Goal: Task Accomplishment & Management: Manage account settings

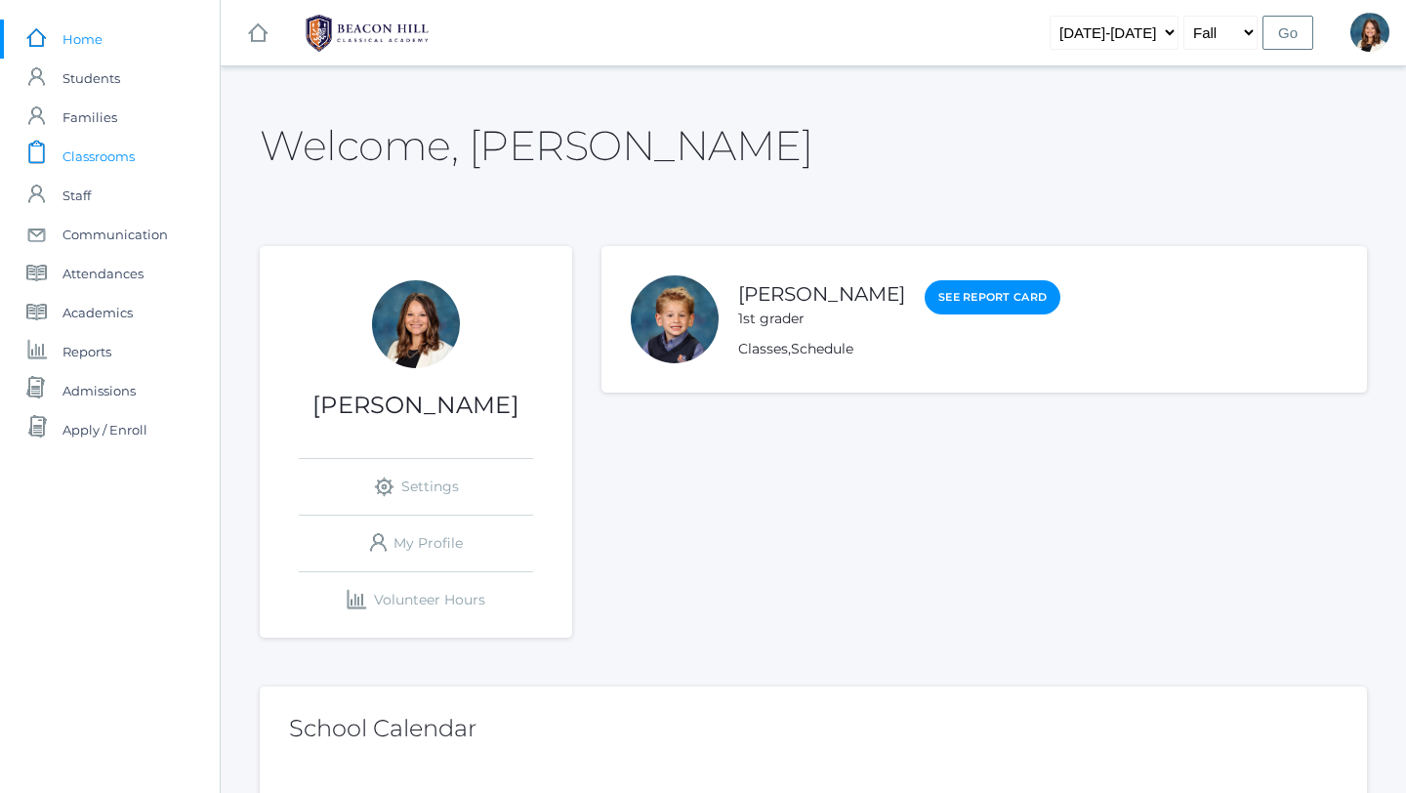
click at [114, 152] on span "Classrooms" at bounding box center [99, 156] width 72 height 39
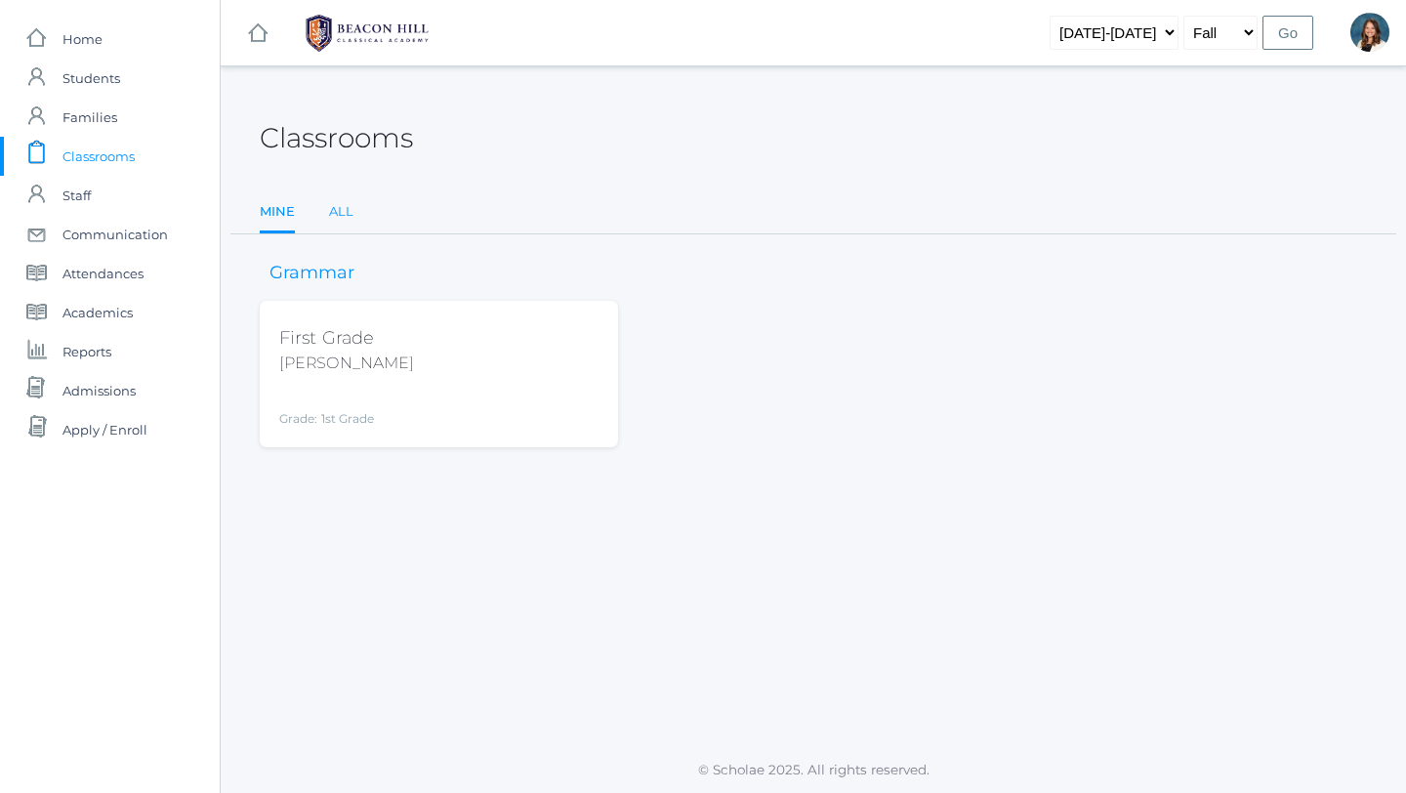
click at [337, 209] on link "All" at bounding box center [341, 211] width 24 height 39
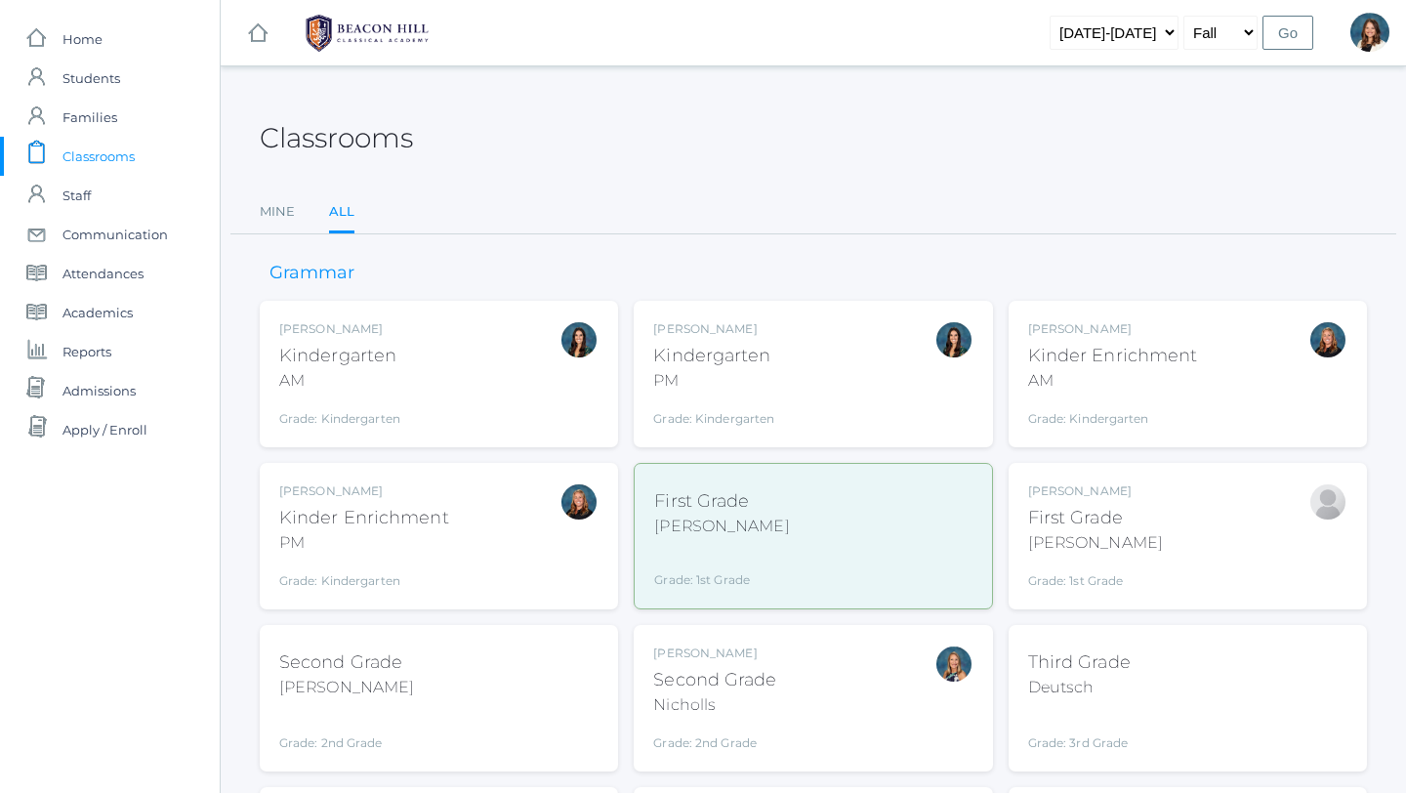
click at [420, 378] on div "Jordyn Dewey Kindergarten AM Grade: Kindergarten *KIND" at bounding box center [438, 373] width 319 height 107
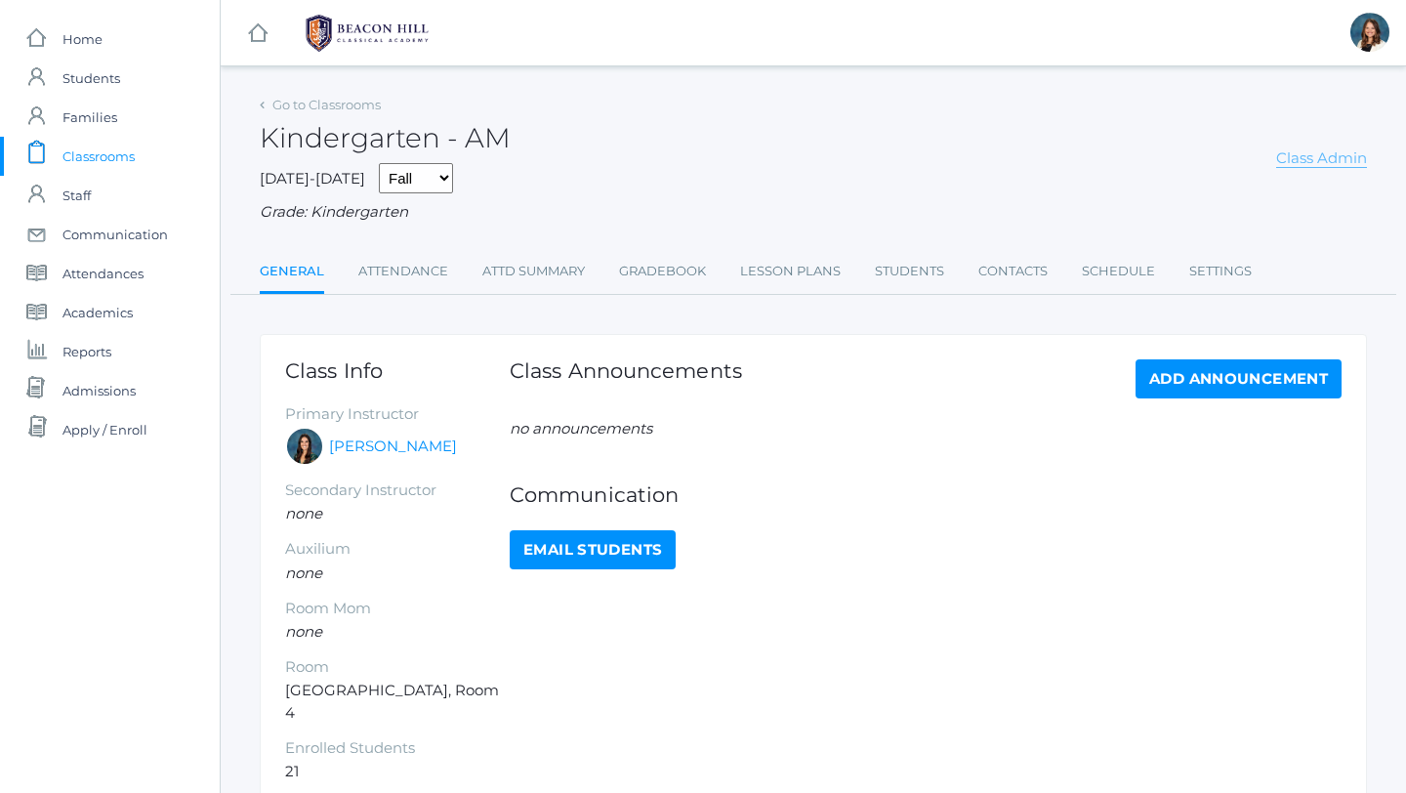
click at [1333, 152] on link "Class Admin" at bounding box center [1322, 158] width 91 height 20
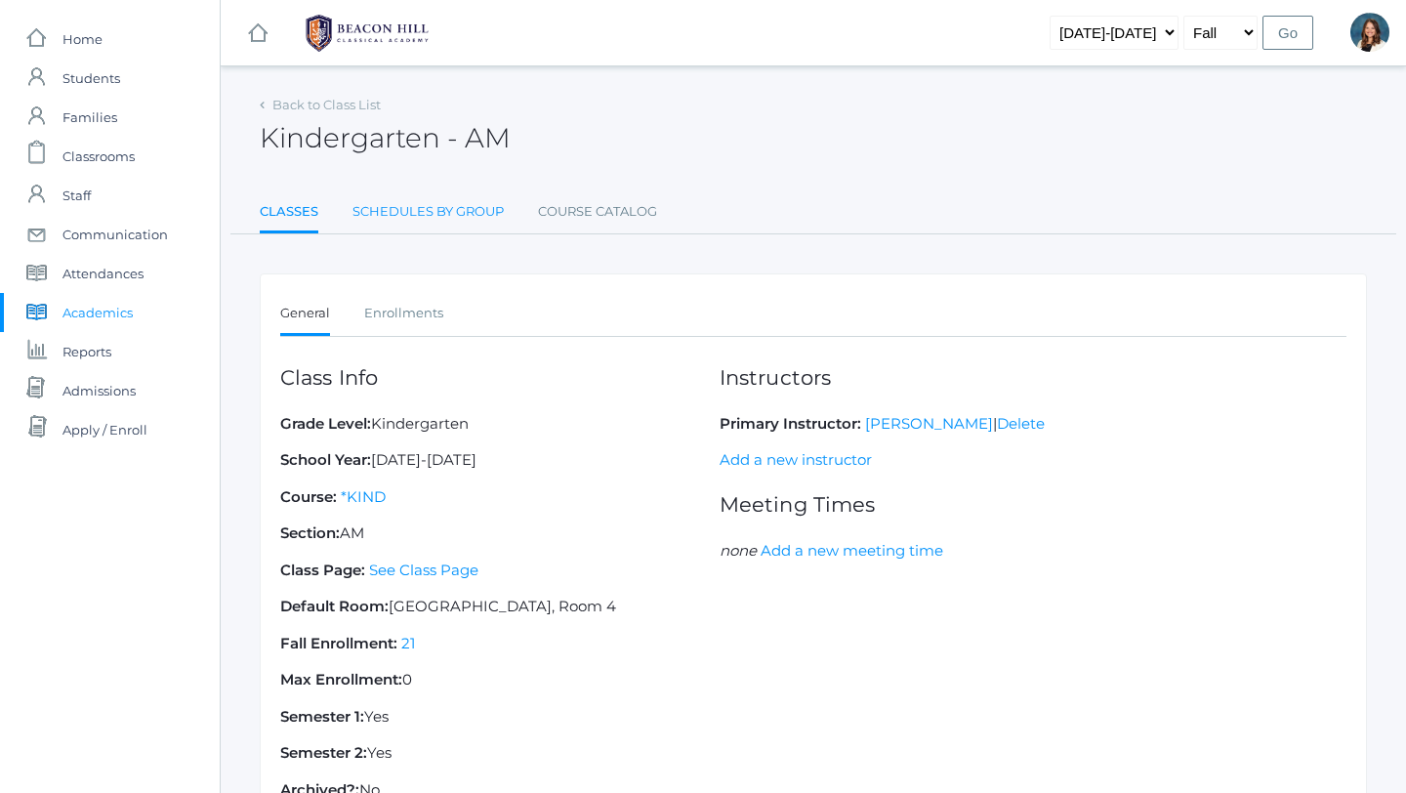
click at [486, 215] on link "Schedules By Group" at bounding box center [428, 211] width 151 height 39
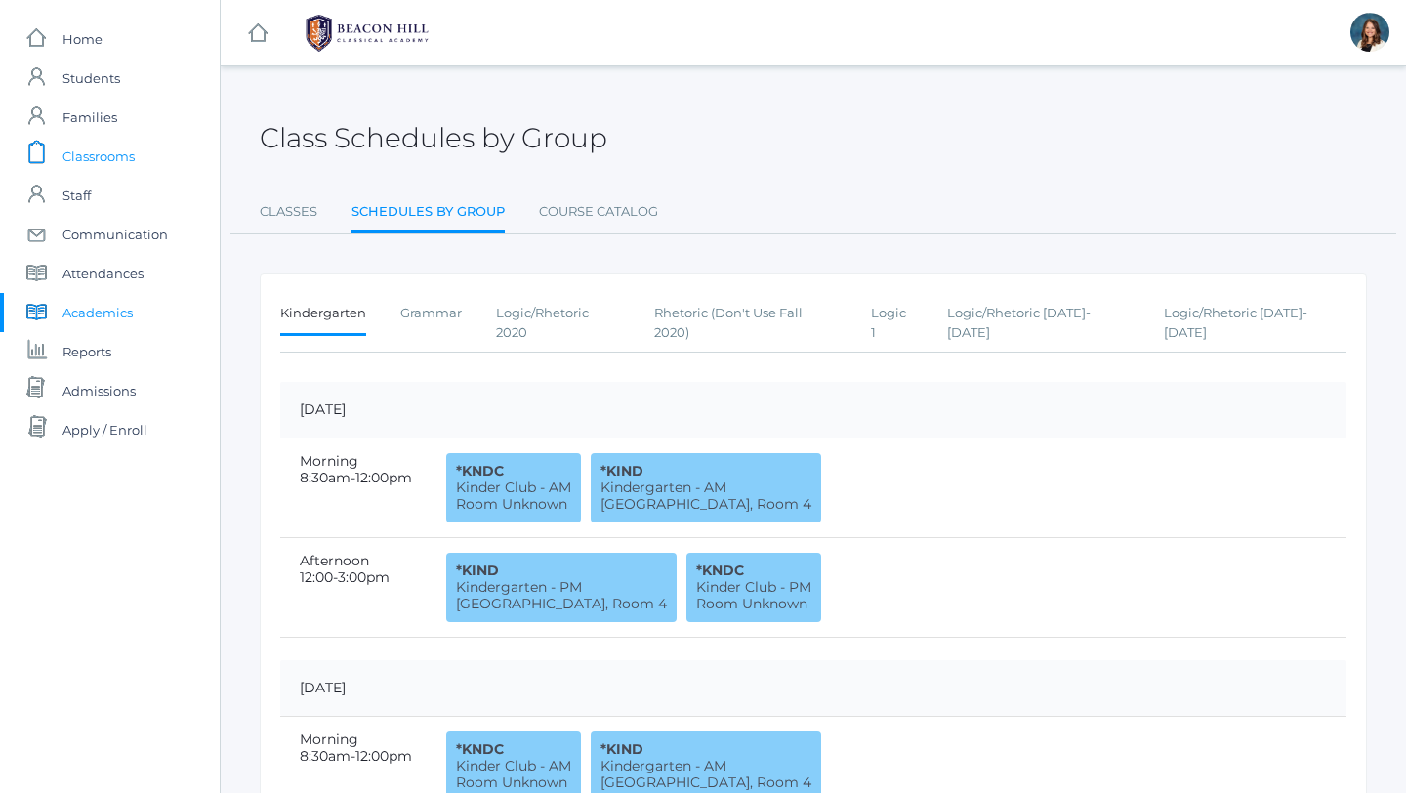
click at [121, 156] on span "Classrooms" at bounding box center [99, 156] width 72 height 39
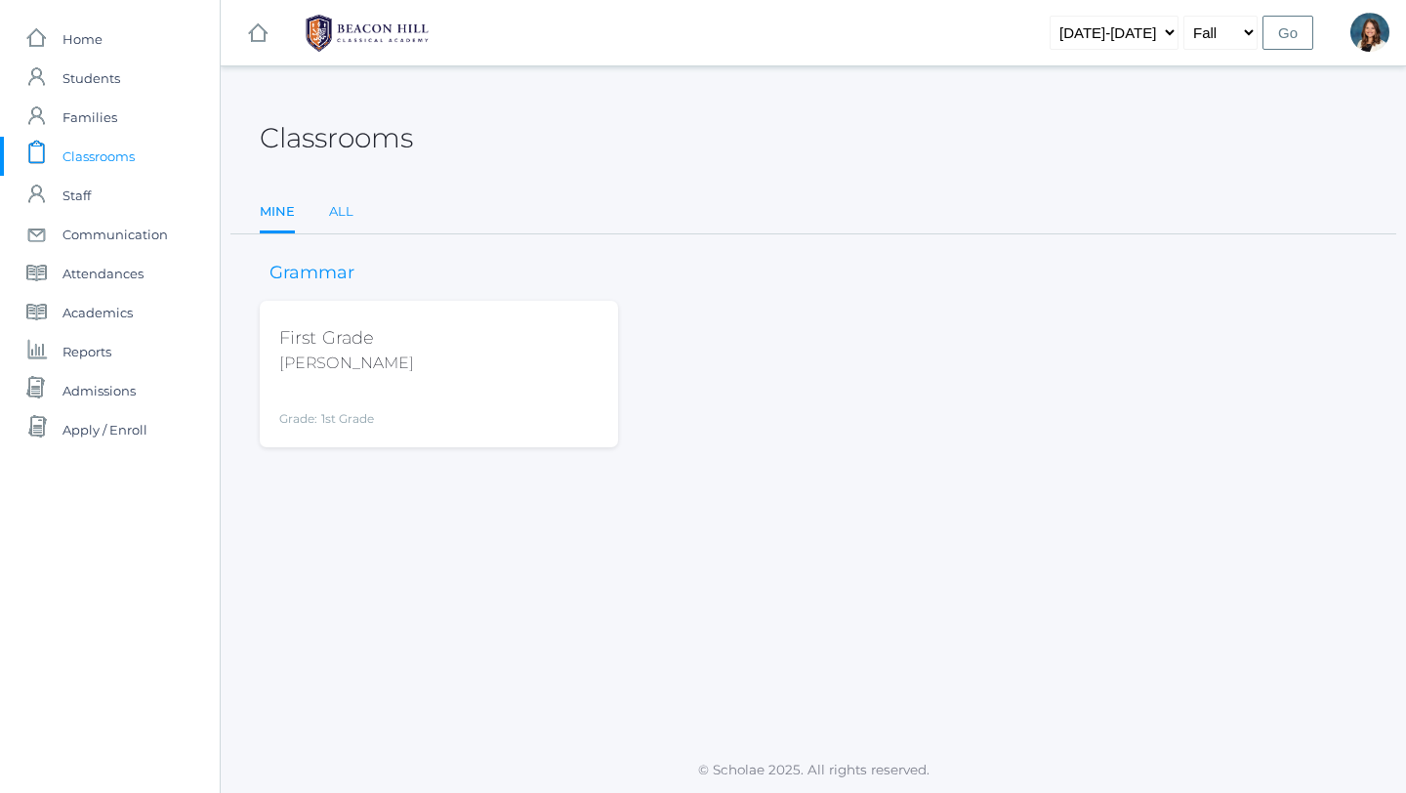
click at [342, 212] on link "All" at bounding box center [341, 211] width 24 height 39
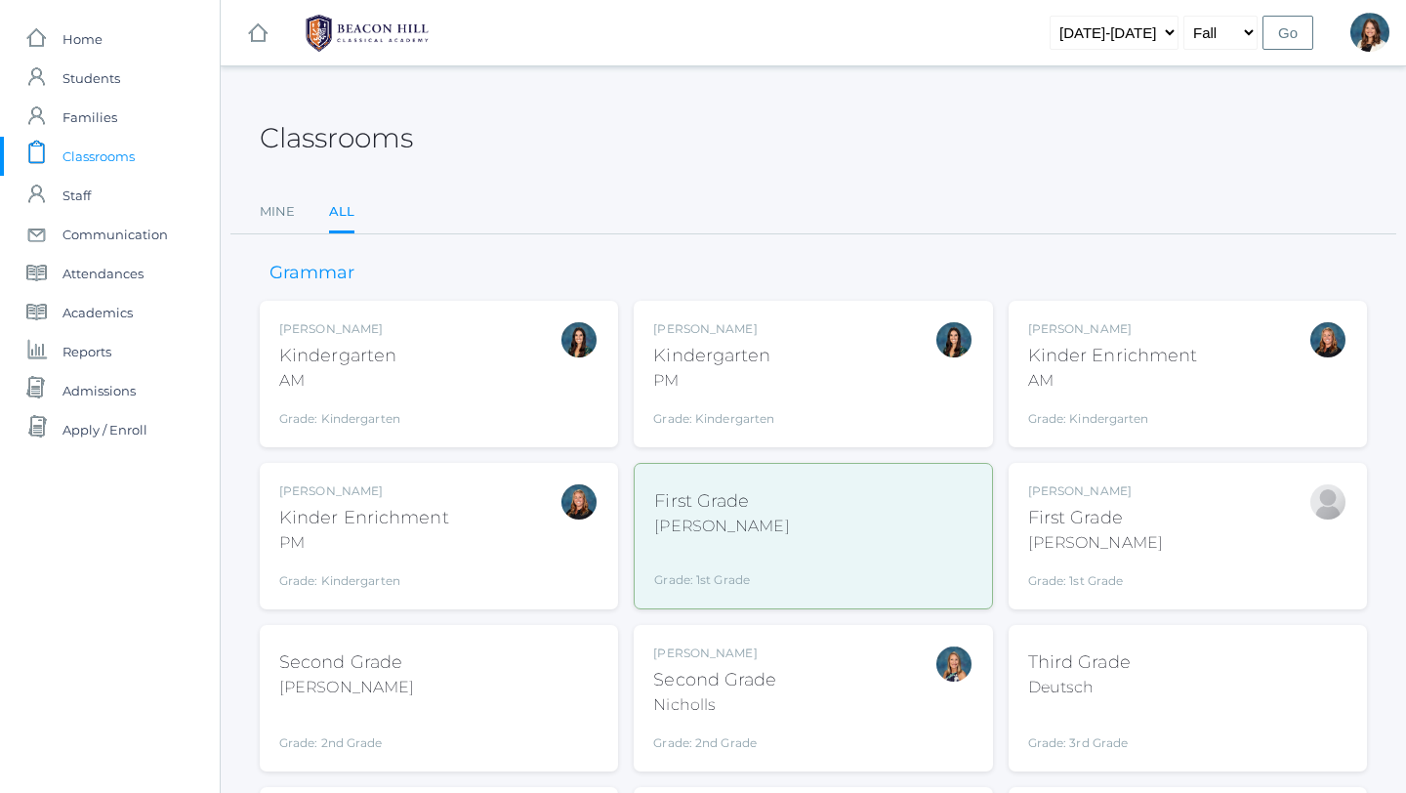
click at [525, 398] on div "Jordyn Dewey Kindergarten AM Grade: Kindergarten *KIND" at bounding box center [438, 373] width 319 height 107
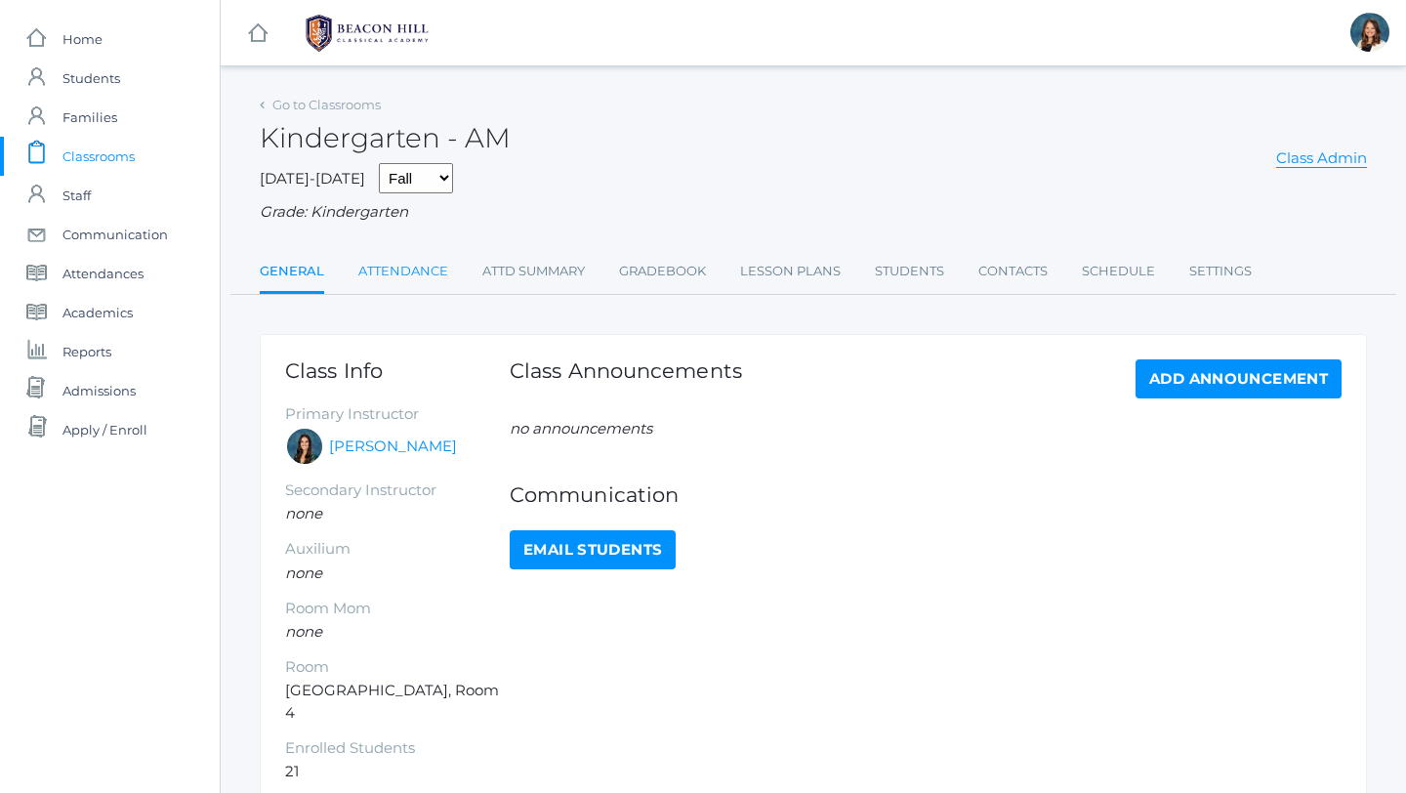
click at [405, 272] on link "Attendance" at bounding box center [403, 271] width 90 height 39
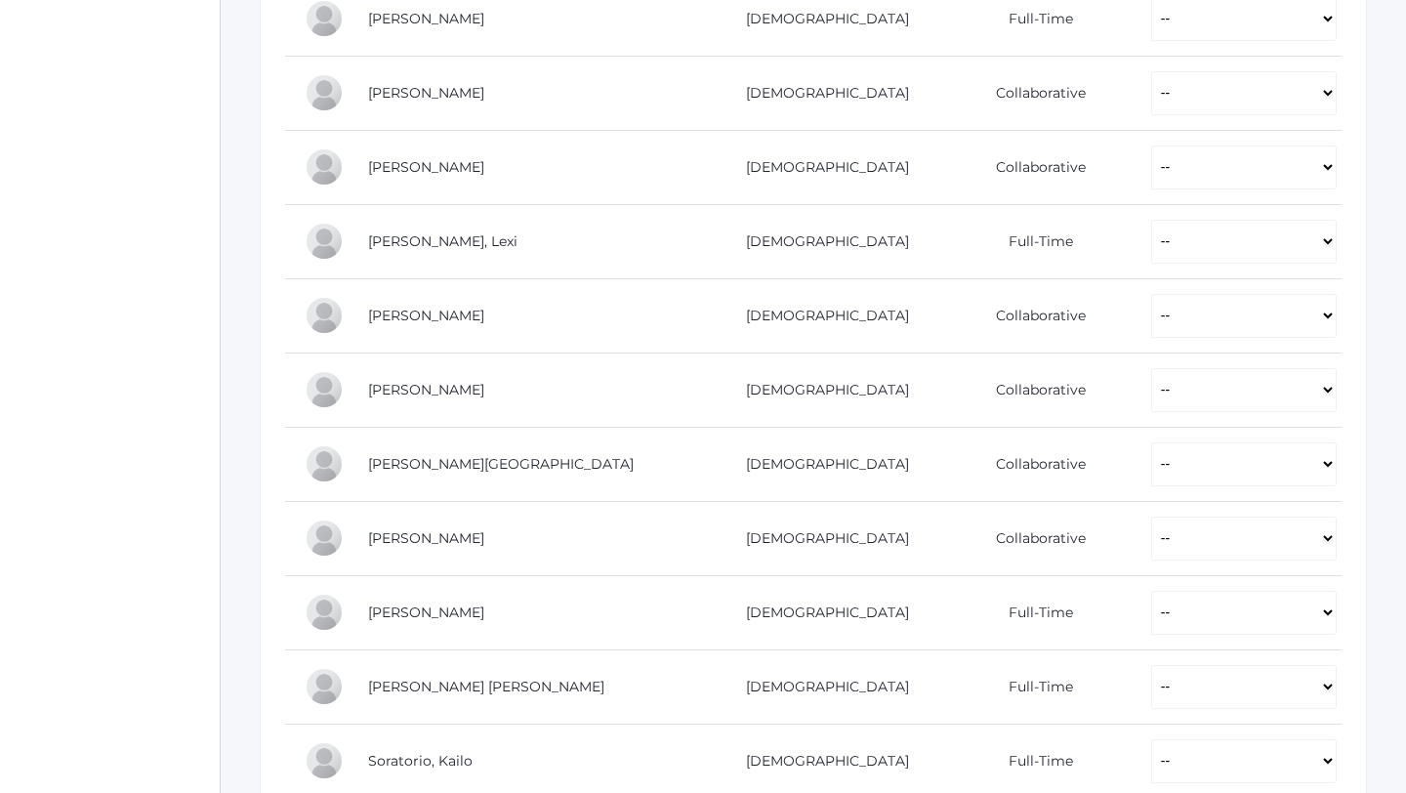
scroll to position [575, 0]
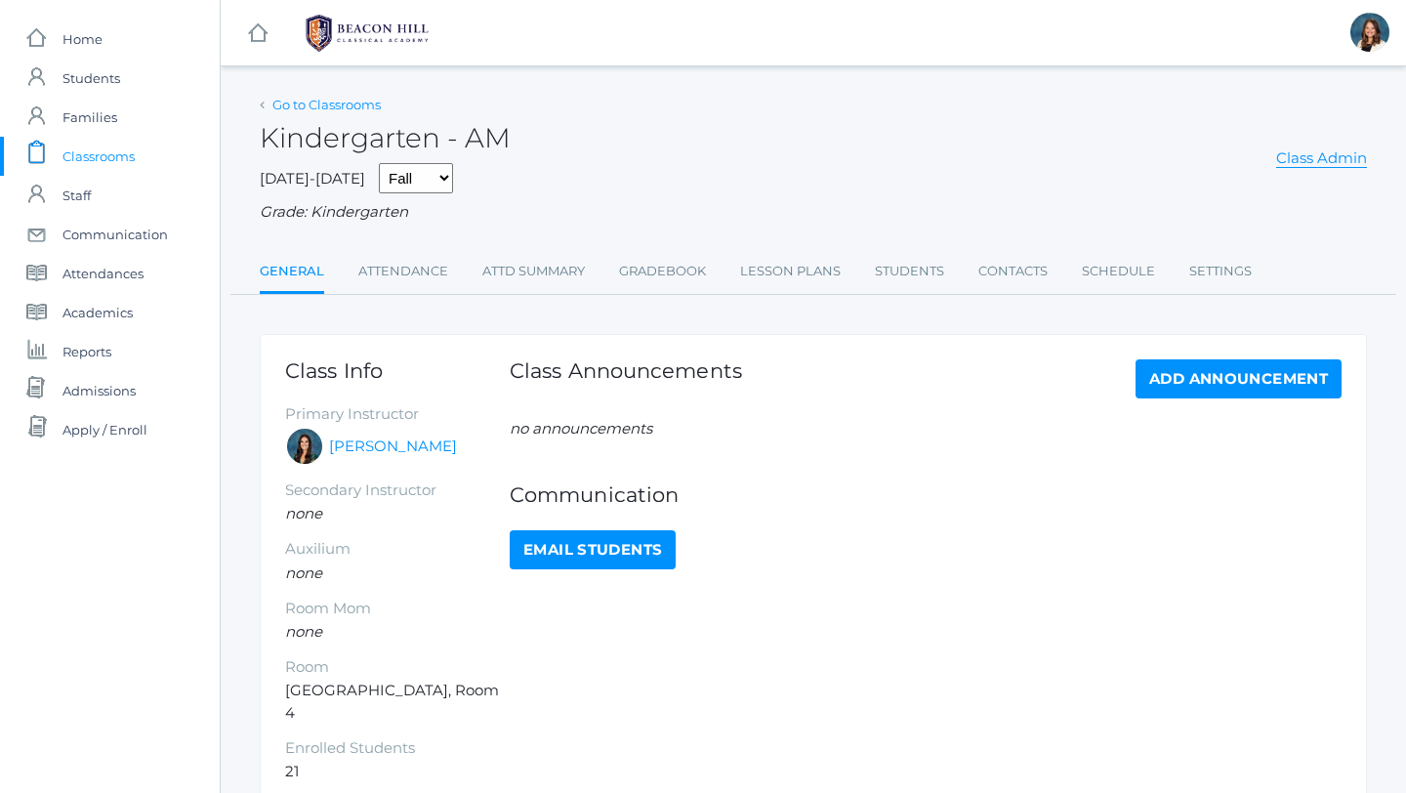
click at [322, 103] on link "Go to Classrooms" at bounding box center [326, 105] width 108 height 16
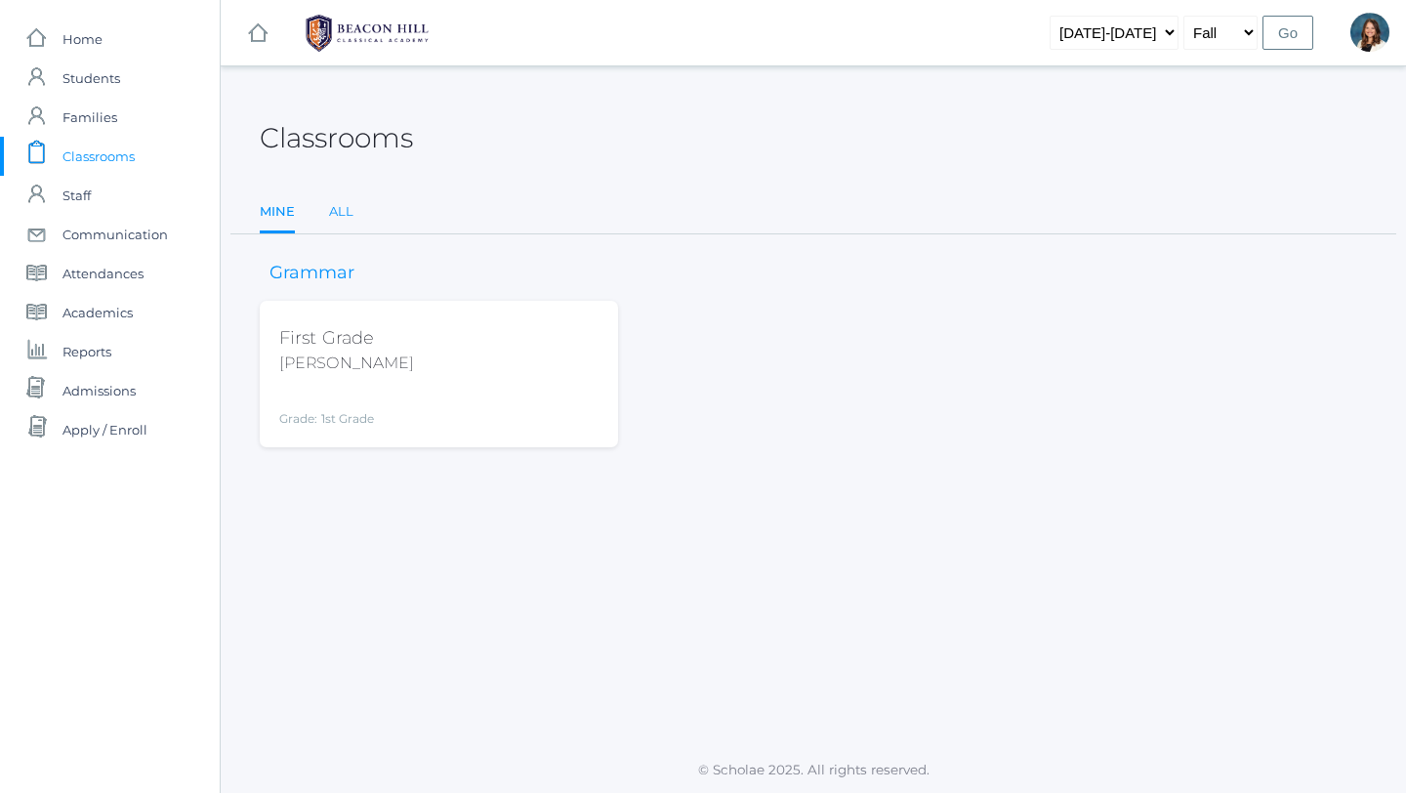
click at [337, 200] on link "All" at bounding box center [341, 211] width 24 height 39
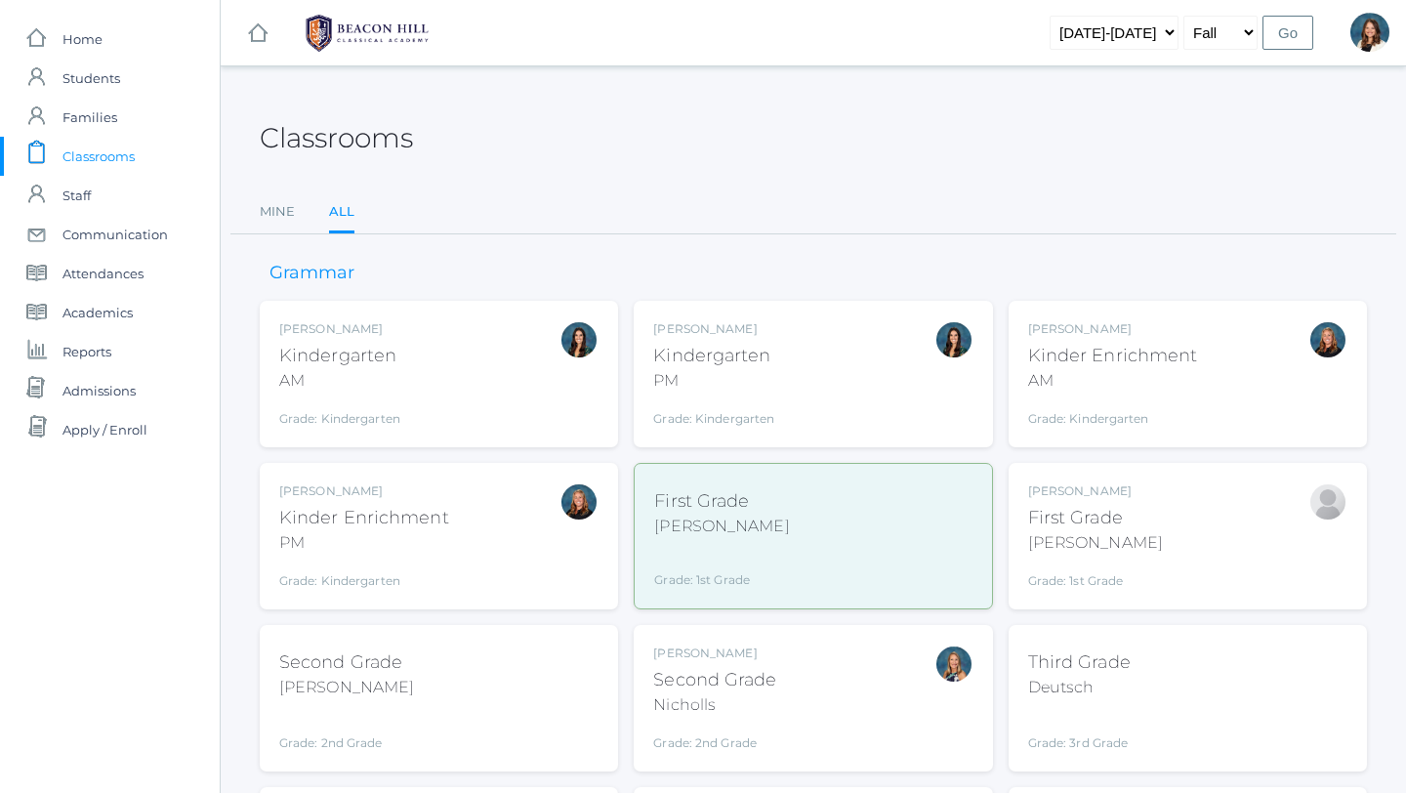
click at [703, 403] on div "Grade: Kindergarten" at bounding box center [713, 413] width 121 height 27
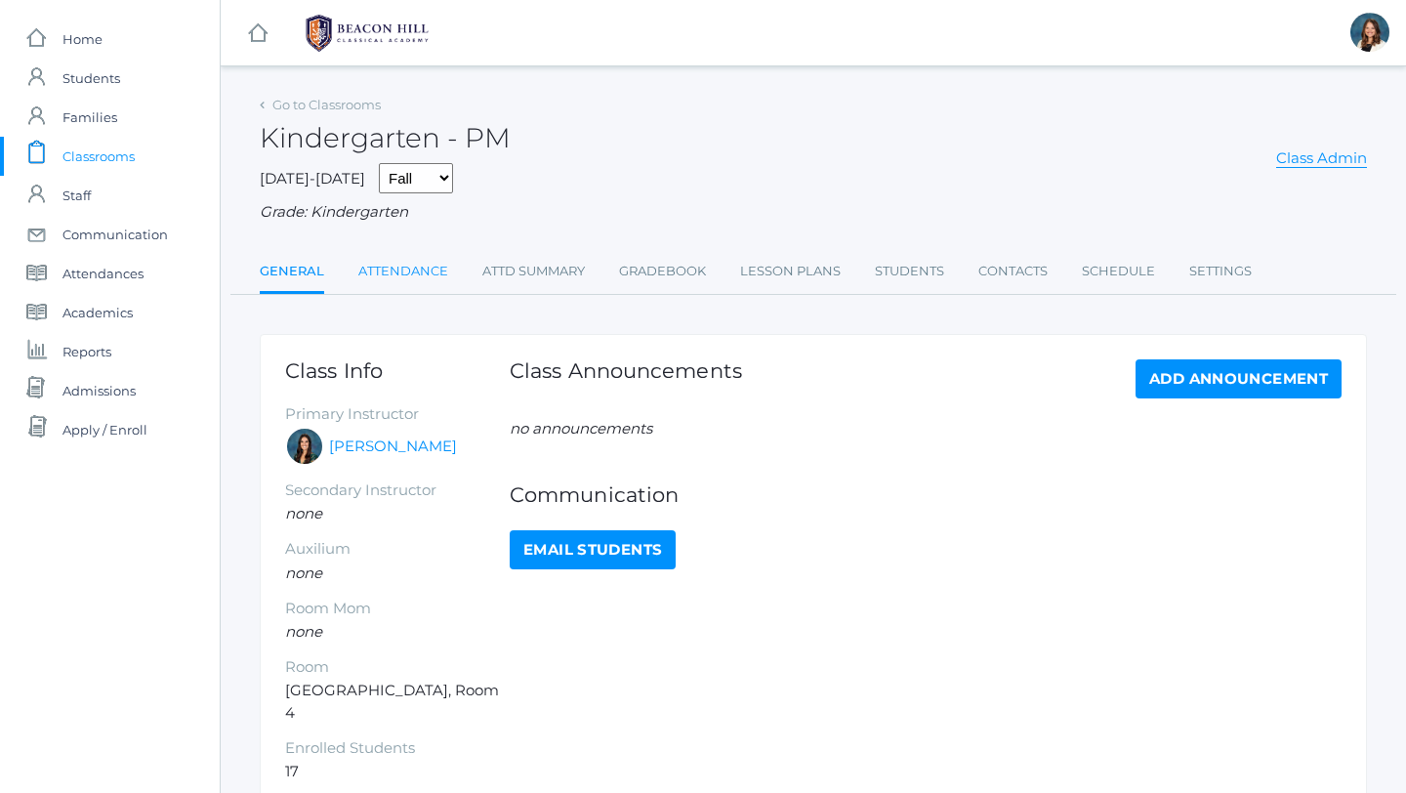
click at [401, 270] on link "Attendance" at bounding box center [403, 271] width 90 height 39
click at [328, 105] on link "Go to Classrooms" at bounding box center [326, 105] width 108 height 16
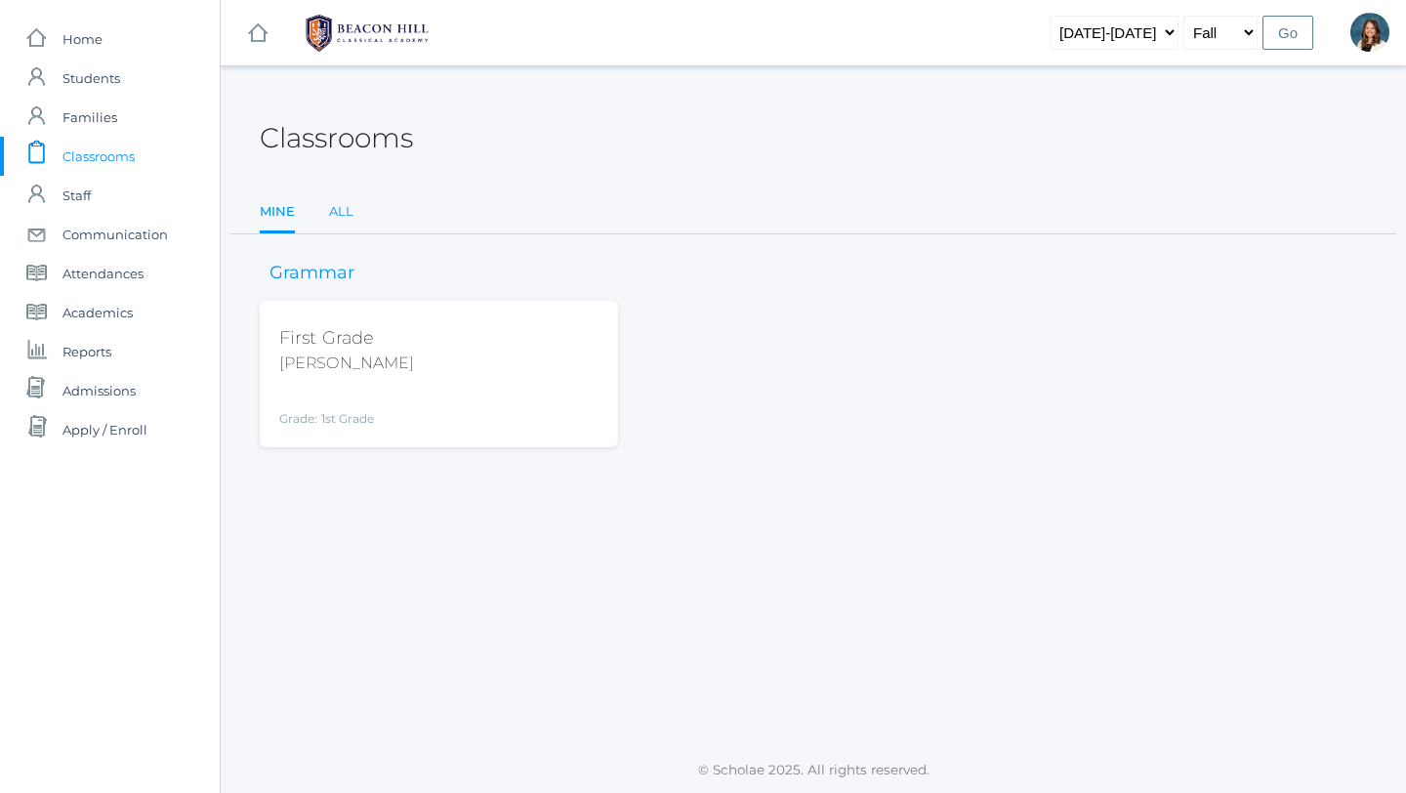
click at [342, 217] on link "All" at bounding box center [341, 211] width 24 height 39
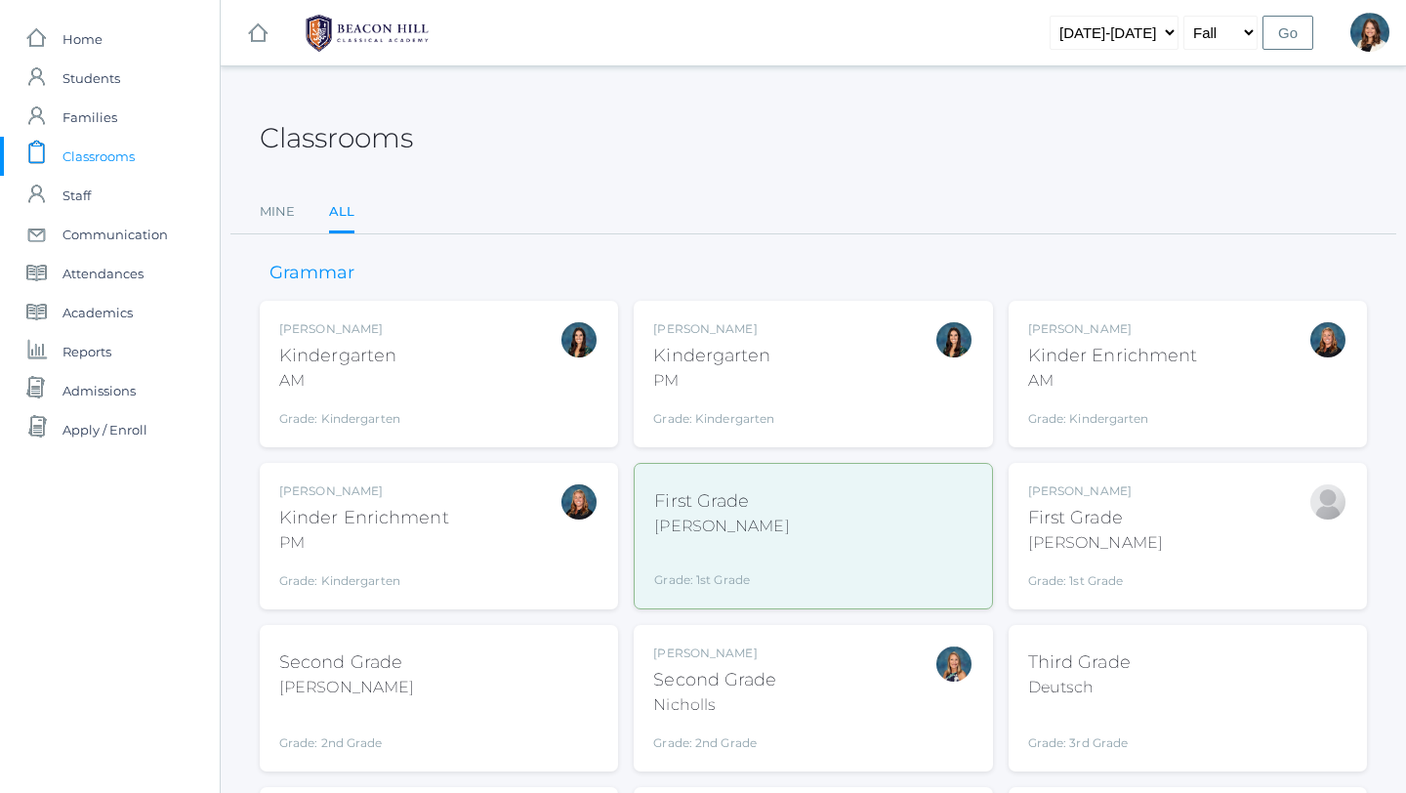
click at [454, 375] on div "Jordyn Dewey Kindergarten AM Grade: Kindergarten *KIND" at bounding box center [438, 373] width 319 height 107
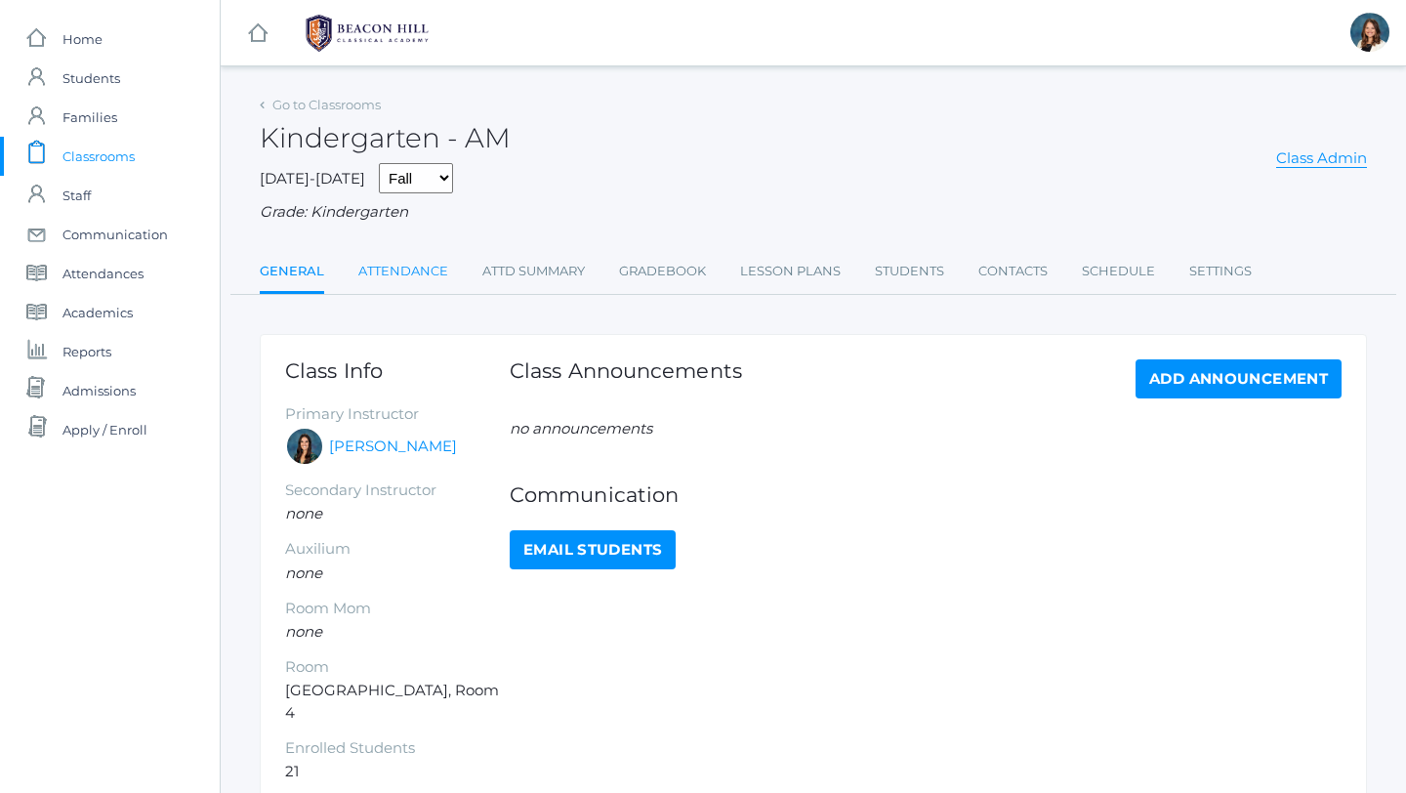
click at [430, 266] on link "Attendance" at bounding box center [403, 271] width 90 height 39
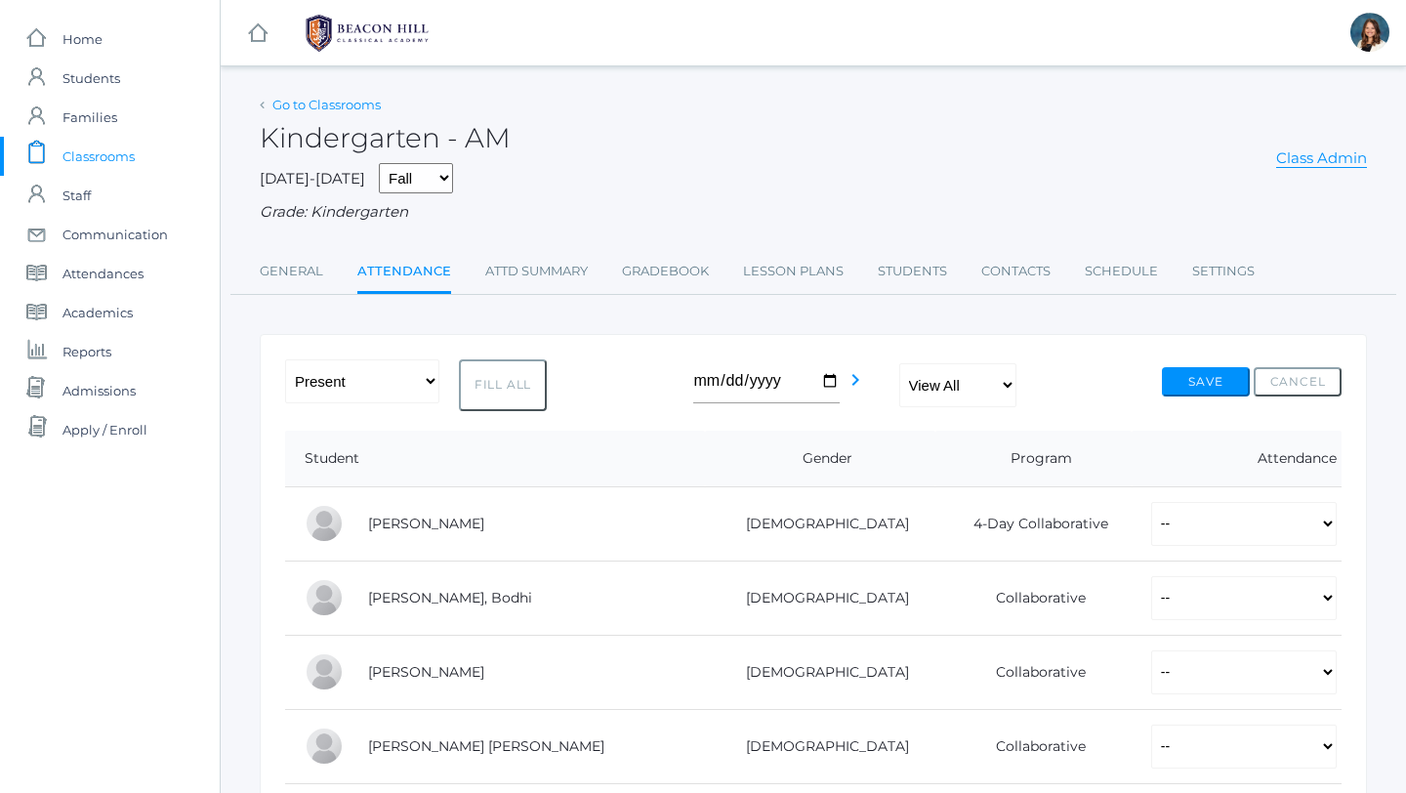
click at [340, 103] on link "Go to Classrooms" at bounding box center [326, 105] width 108 height 16
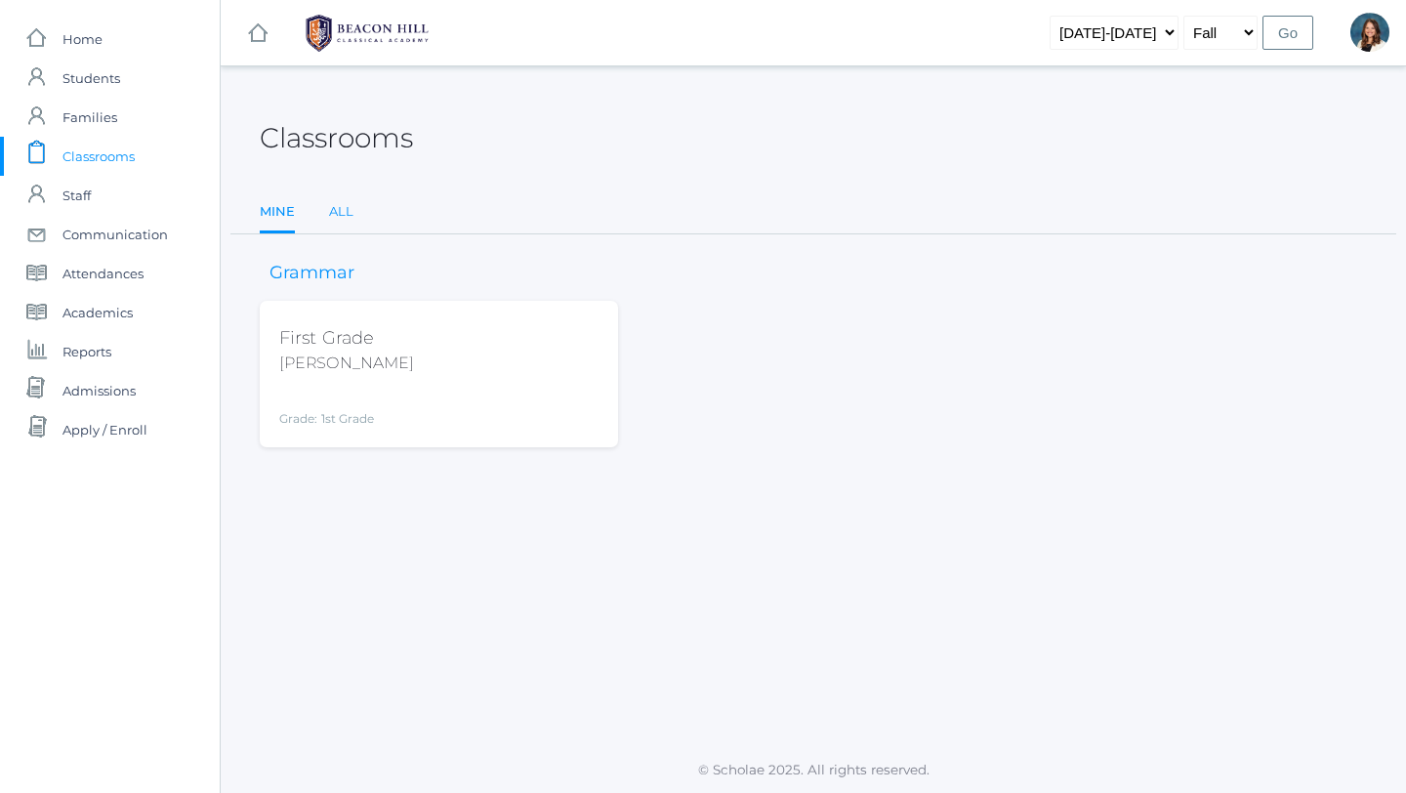
click at [341, 210] on link "All" at bounding box center [341, 211] width 24 height 39
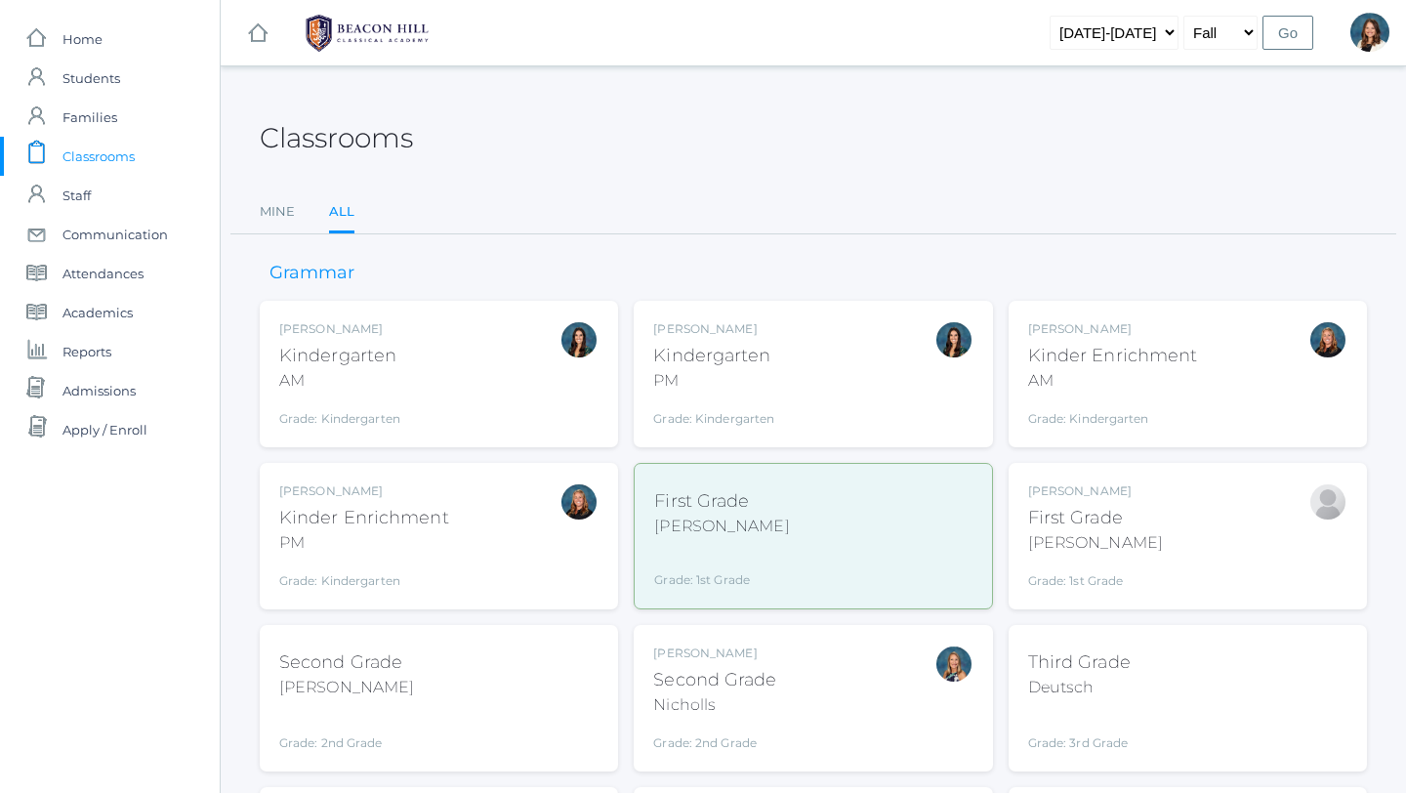
click at [735, 538] on div "First Grade Barber Grade: 1st Grade 01LA" at bounding box center [721, 535] width 135 height 105
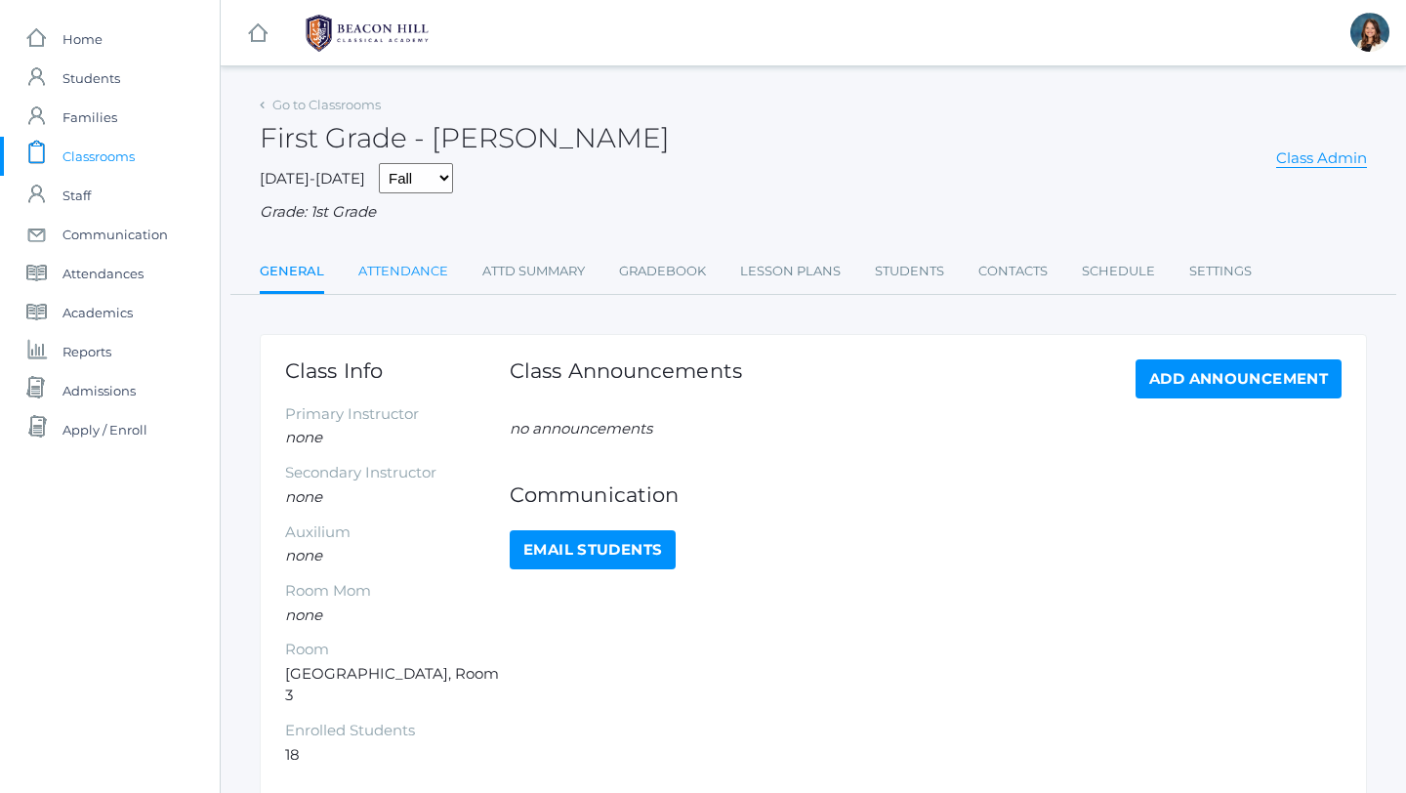
click at [410, 274] on link "Attendance" at bounding box center [403, 271] width 90 height 39
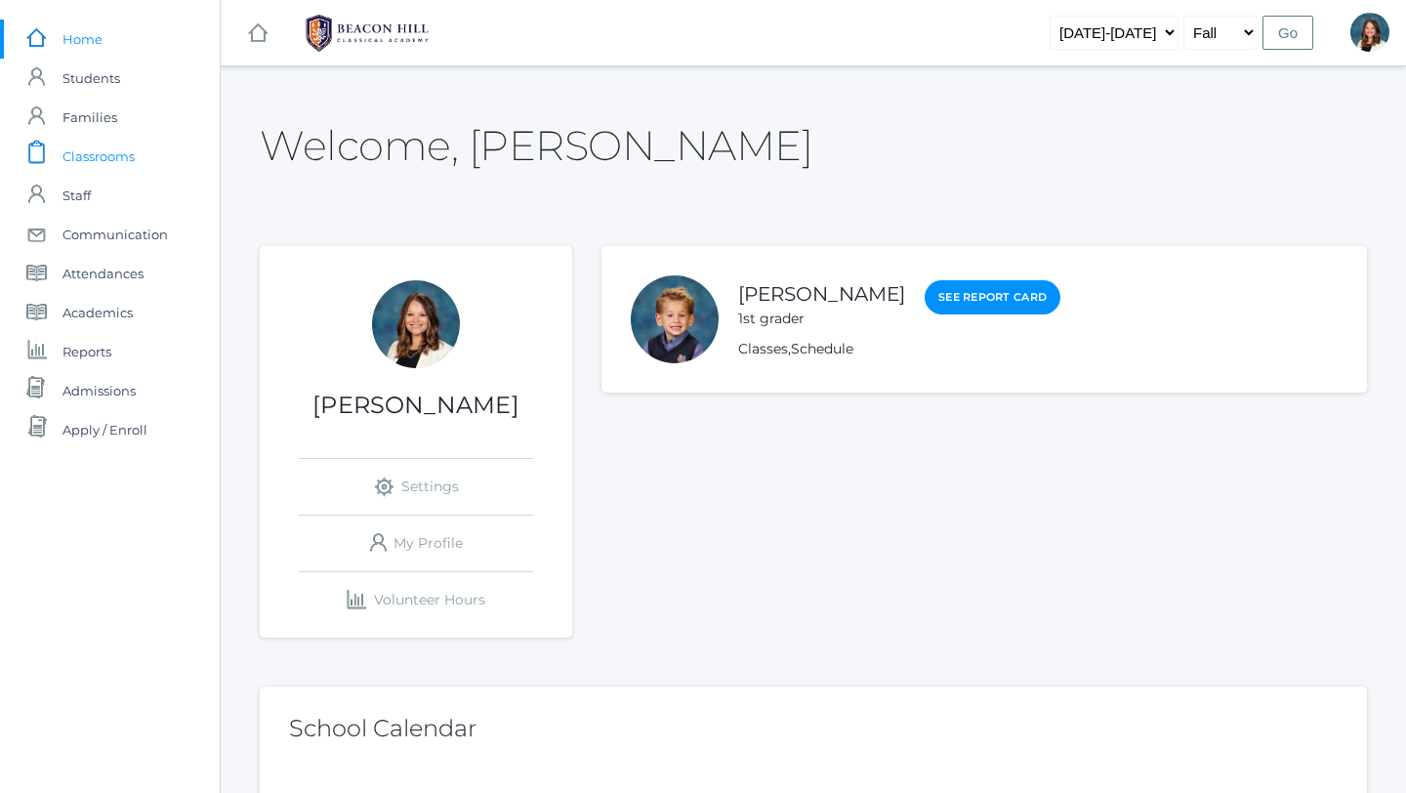
click at [116, 147] on span "Classrooms" at bounding box center [99, 156] width 72 height 39
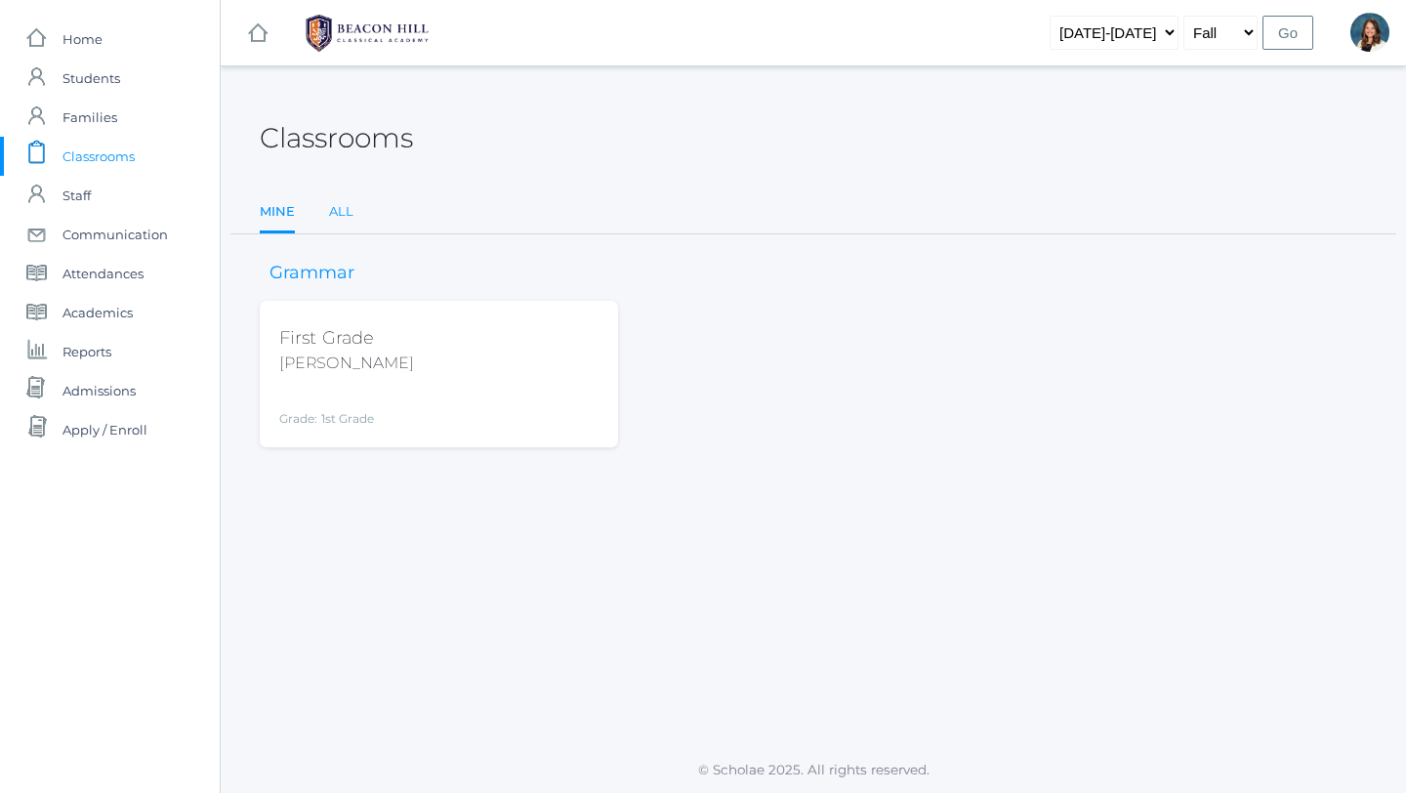
click at [342, 213] on link "All" at bounding box center [341, 211] width 24 height 39
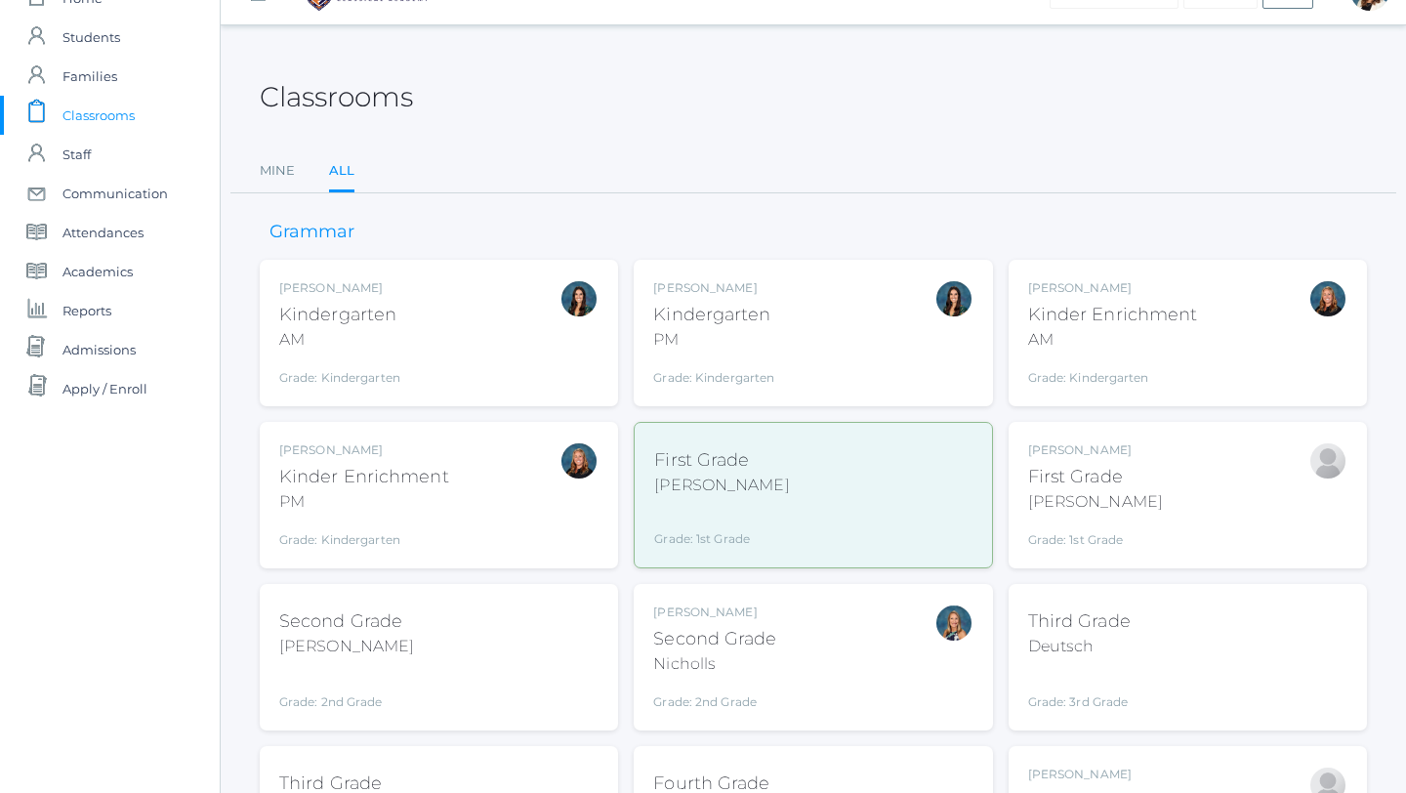
scroll to position [62, 0]
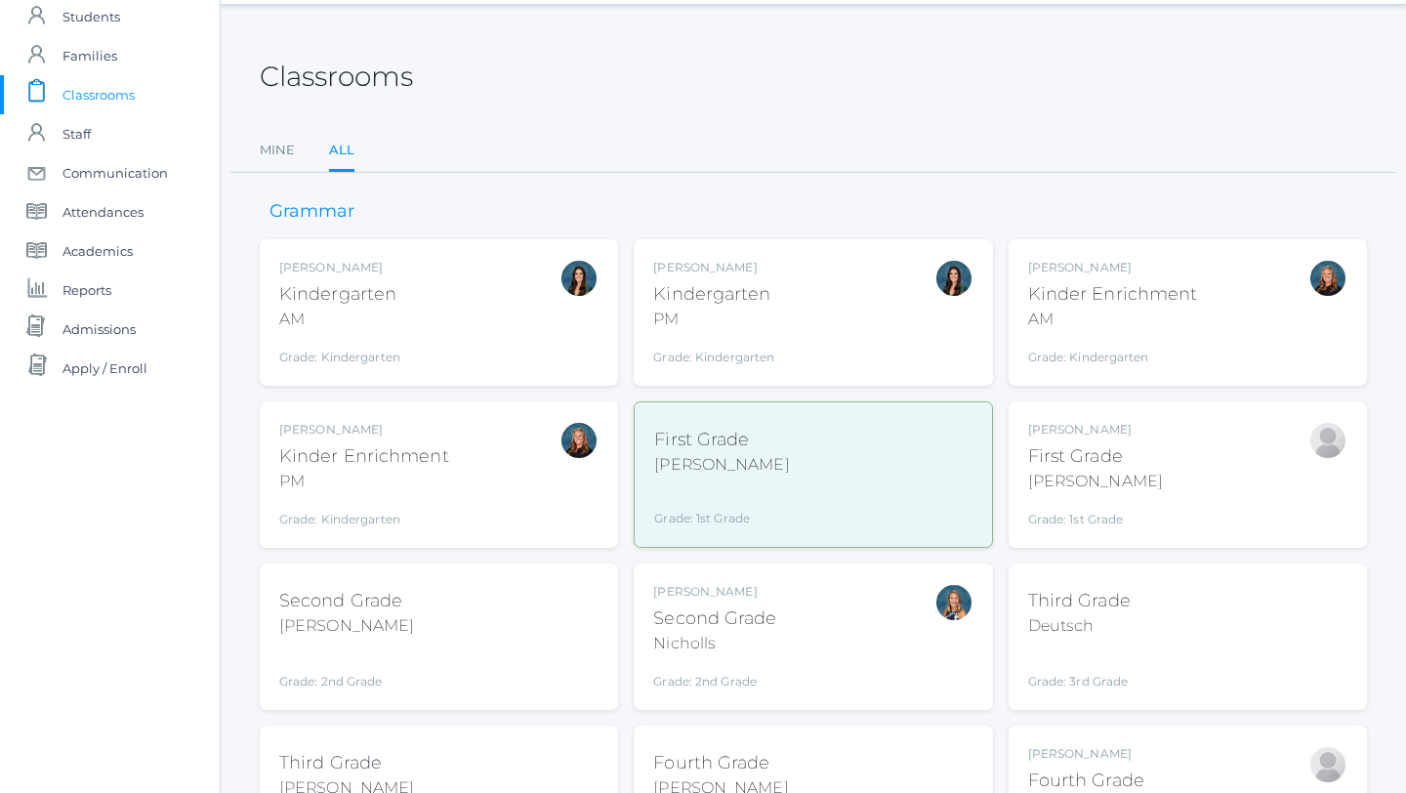
click at [1129, 477] on div "Jaimie Watson First Grade Watson Grade: 1st Grade 01LA" at bounding box center [1187, 474] width 319 height 107
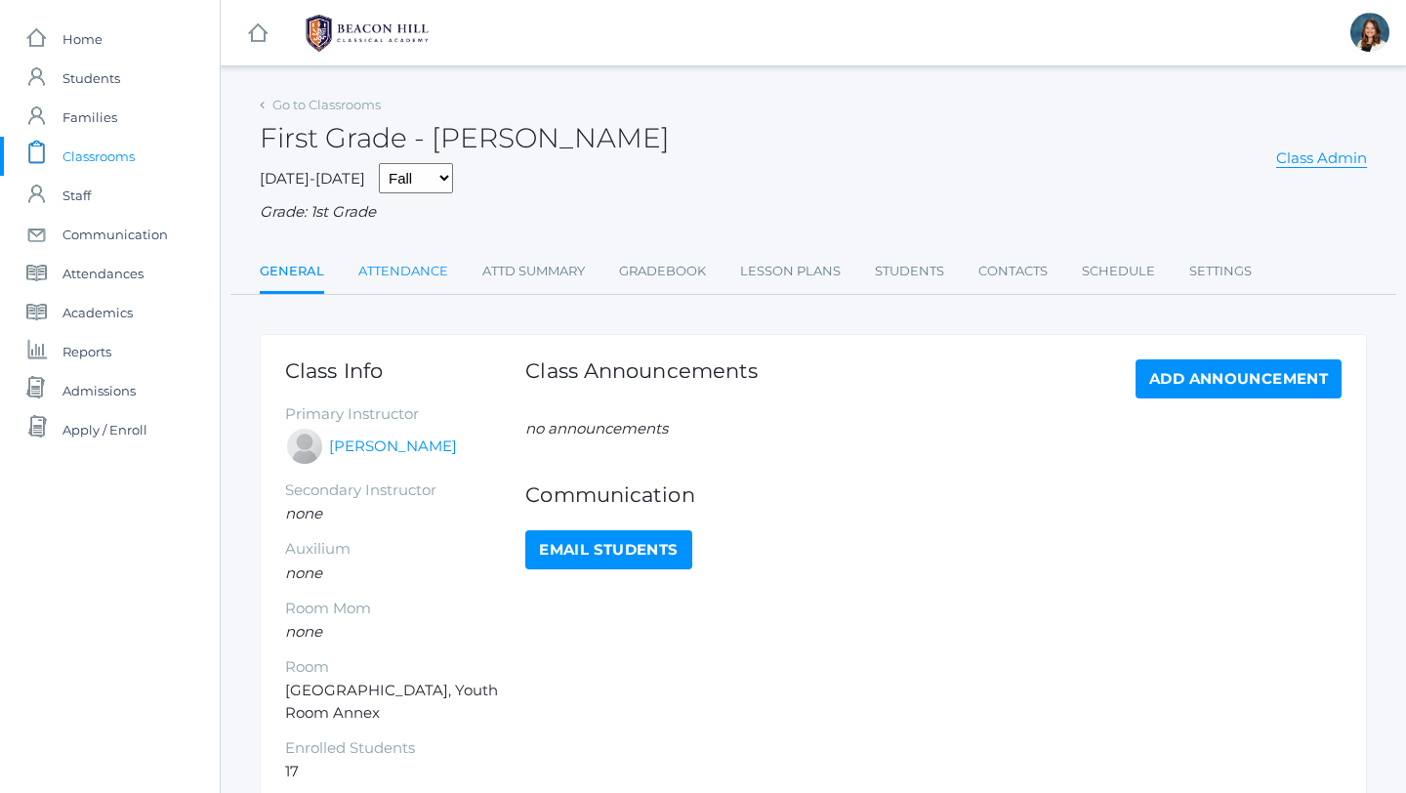
click at [411, 266] on link "Attendance" at bounding box center [403, 271] width 90 height 39
click at [291, 102] on link "Go to Classrooms" at bounding box center [326, 105] width 108 height 16
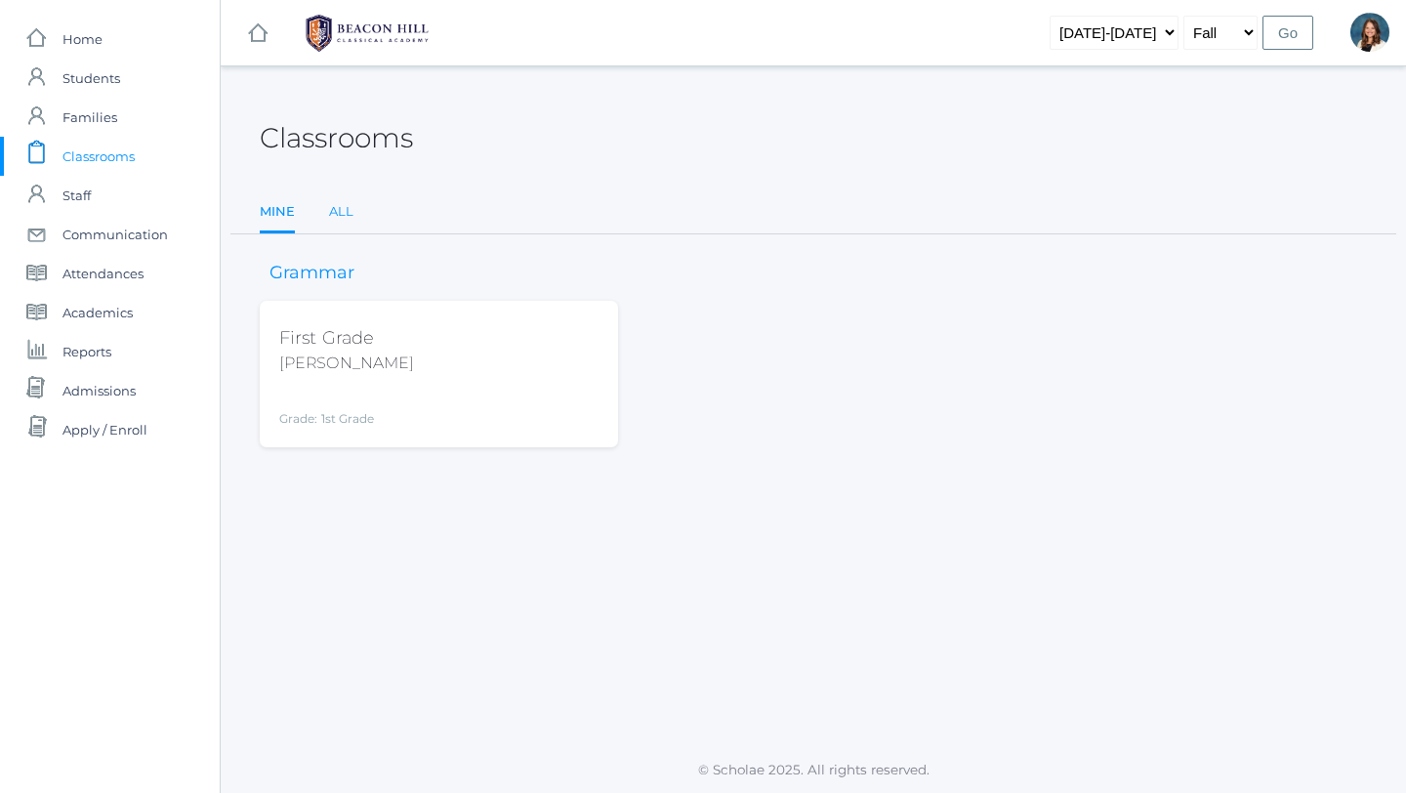
click at [337, 204] on link "All" at bounding box center [341, 211] width 24 height 39
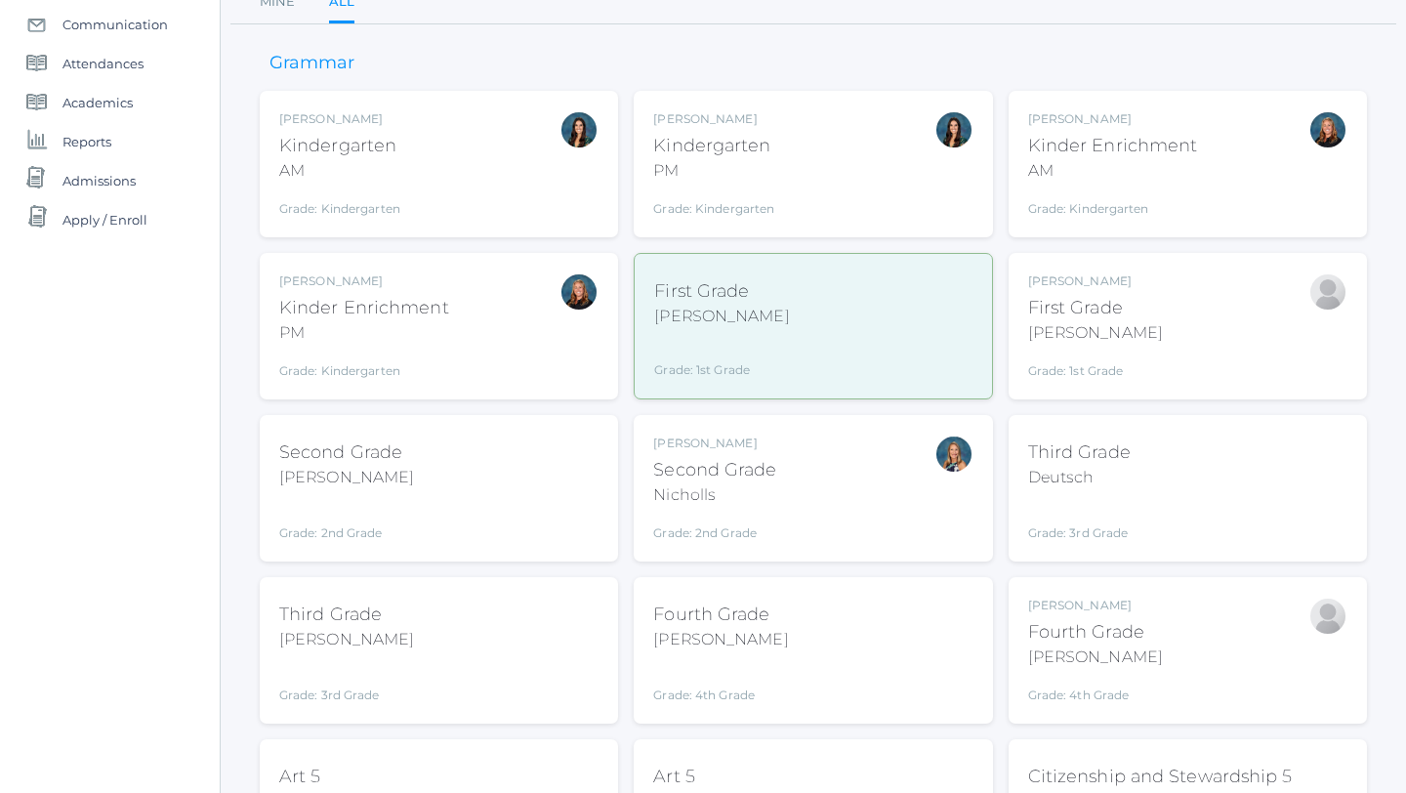
scroll to position [212, 0]
click at [473, 506] on div "Second Grade Balli Grade: 2nd Grade 02LA" at bounding box center [438, 486] width 319 height 107
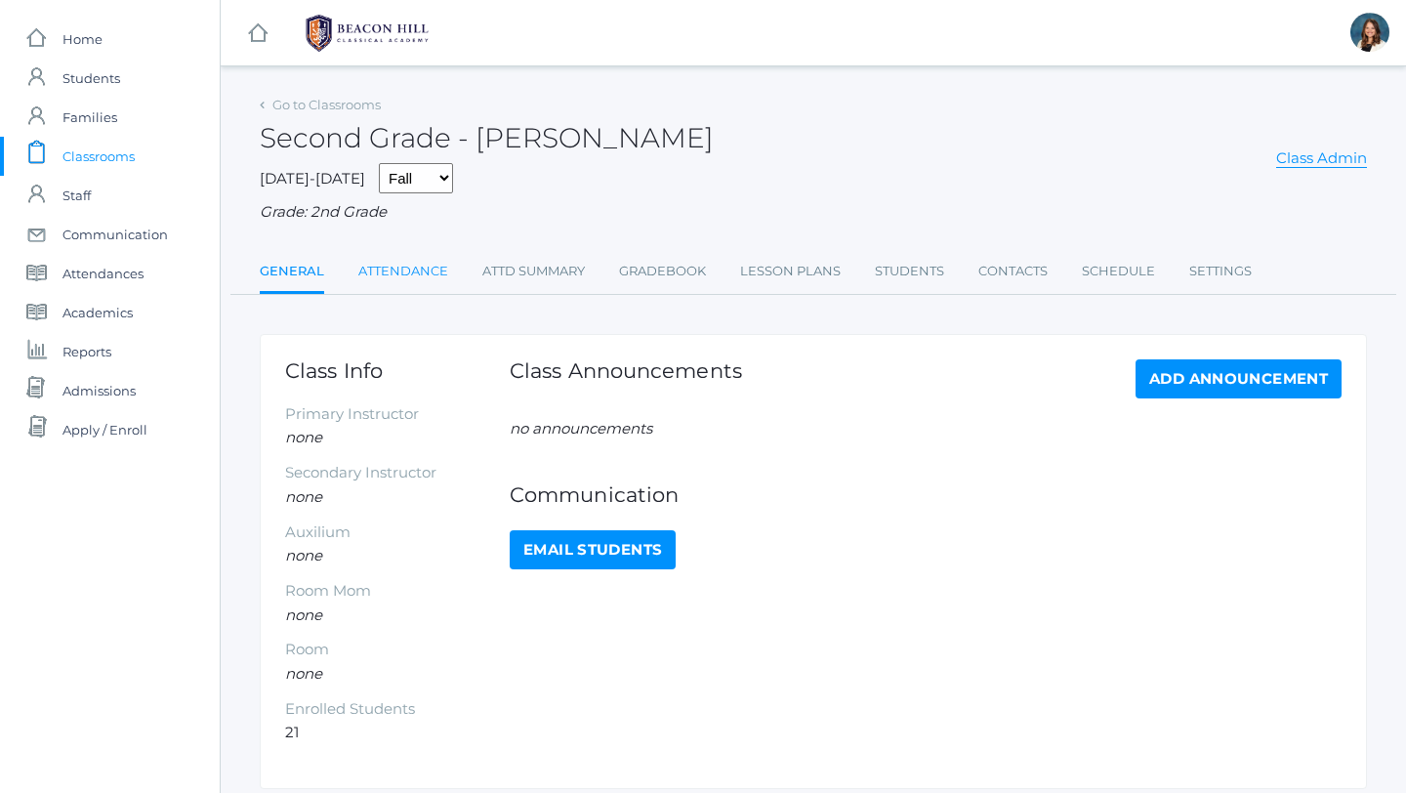
click at [423, 271] on link "Attendance" at bounding box center [403, 271] width 90 height 39
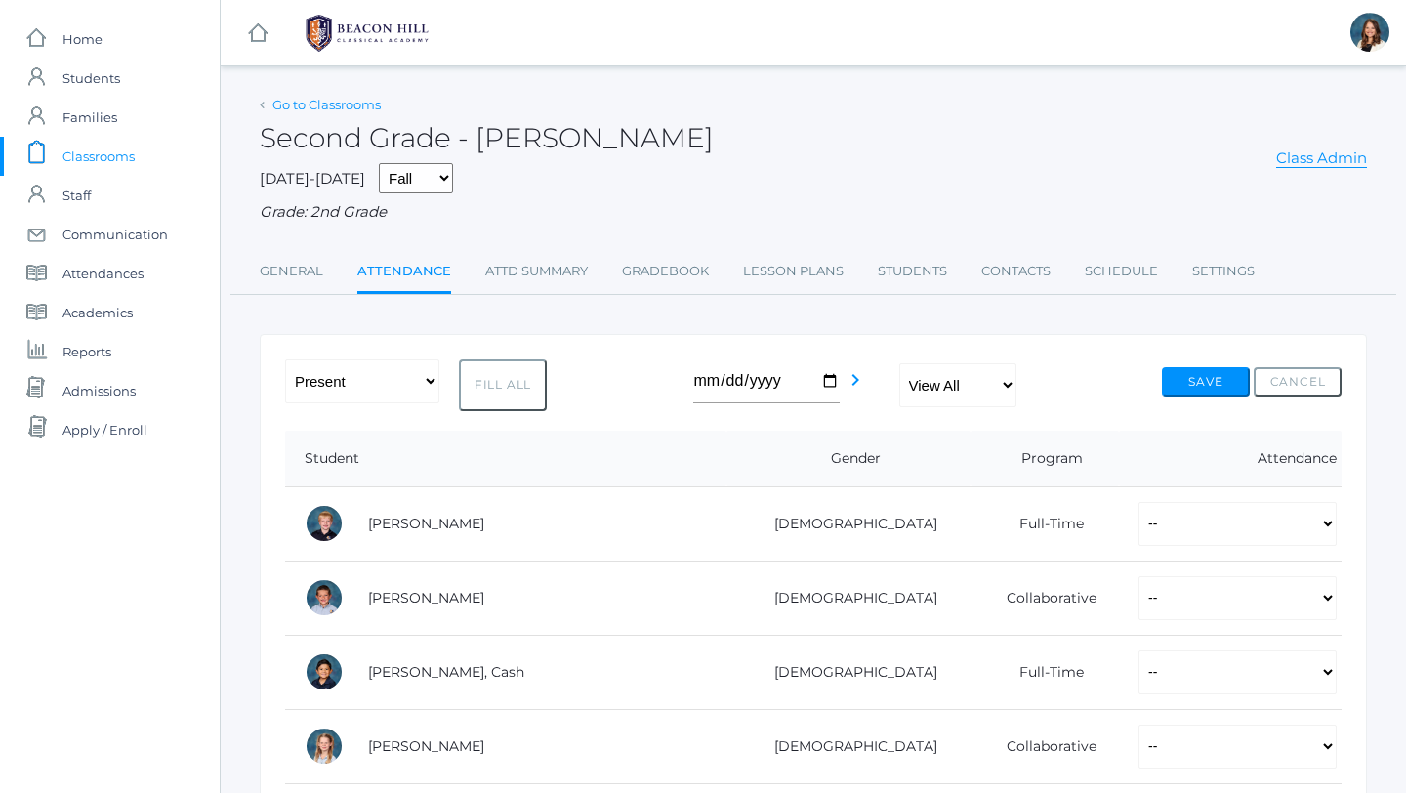
click at [335, 104] on link "Go to Classrooms" at bounding box center [326, 105] width 108 height 16
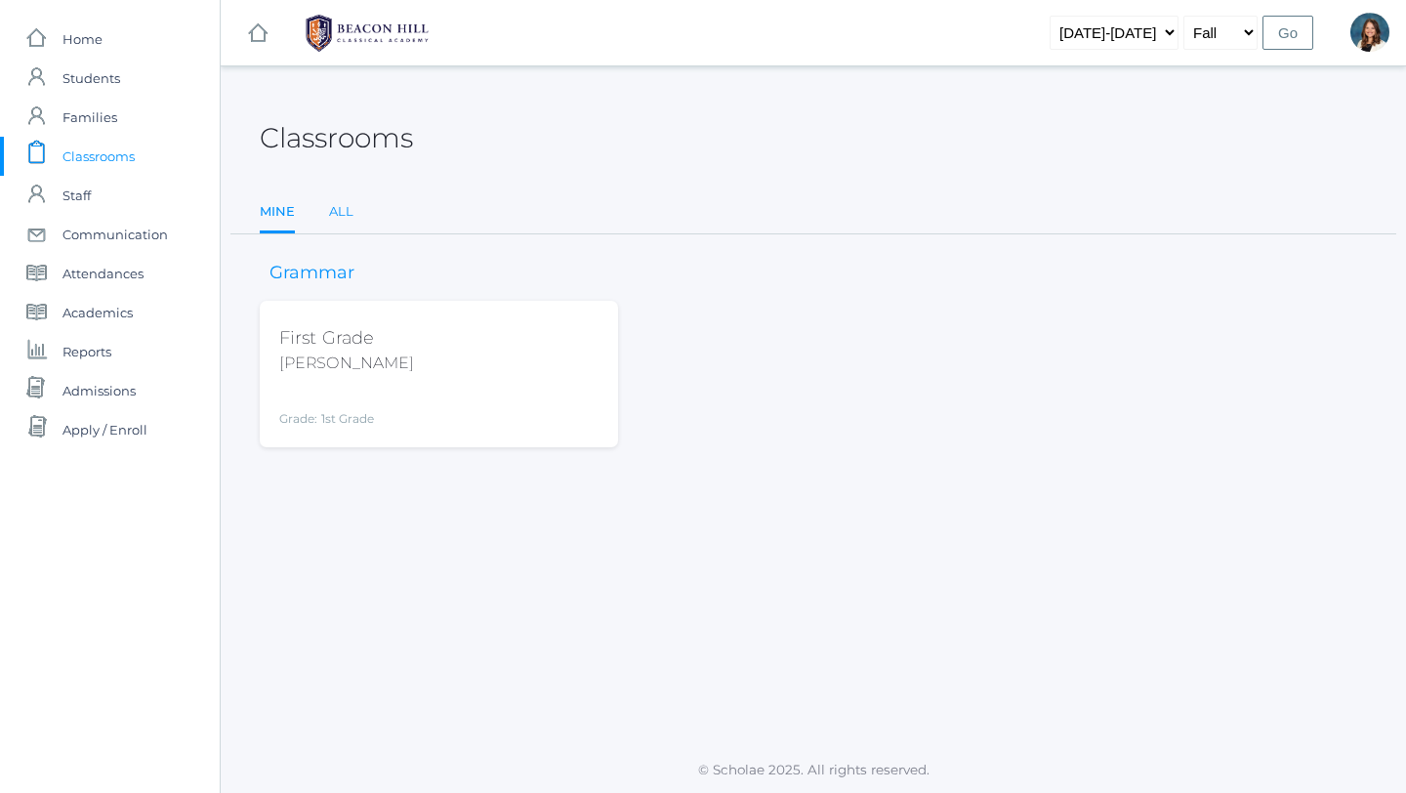
click at [338, 207] on link "All" at bounding box center [341, 211] width 24 height 39
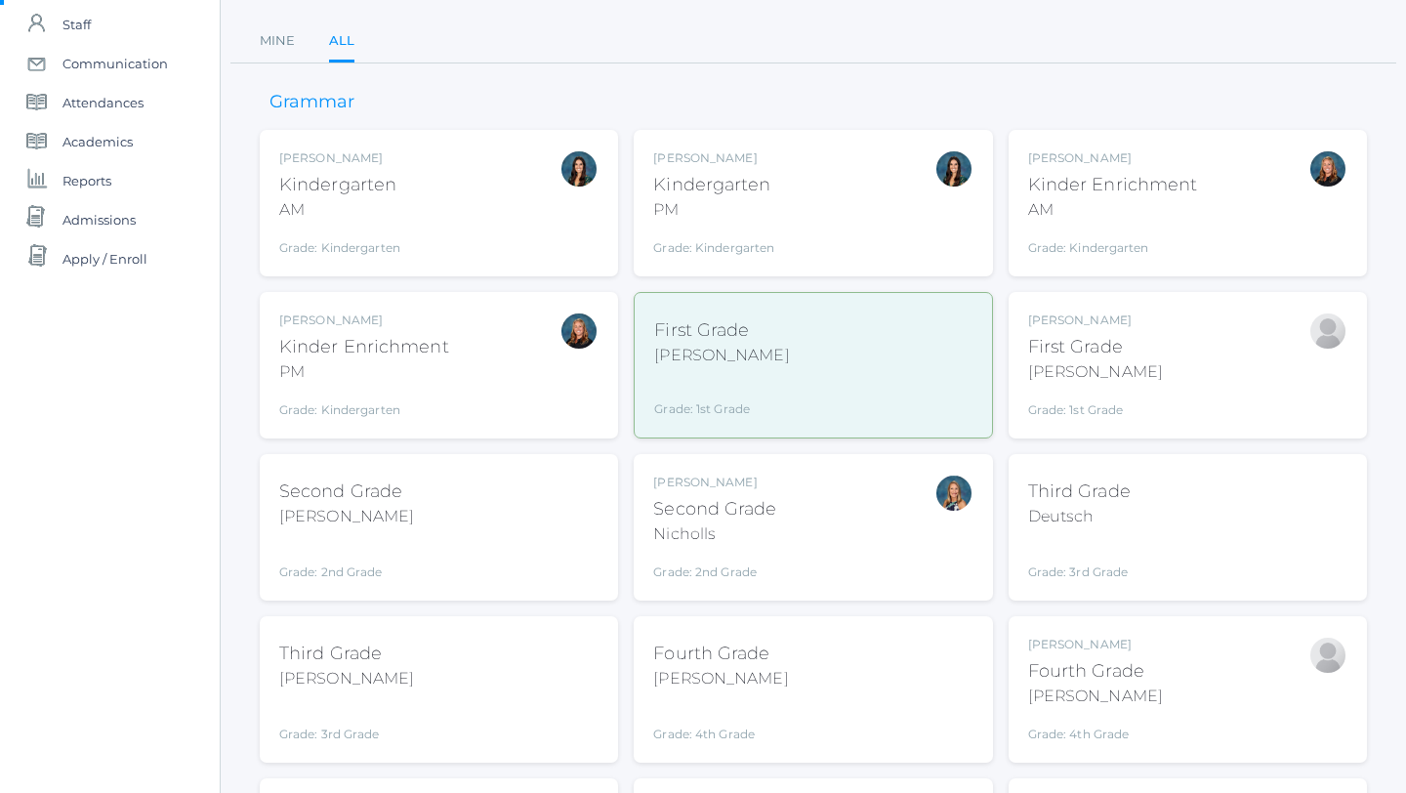
scroll to position [196, 0]
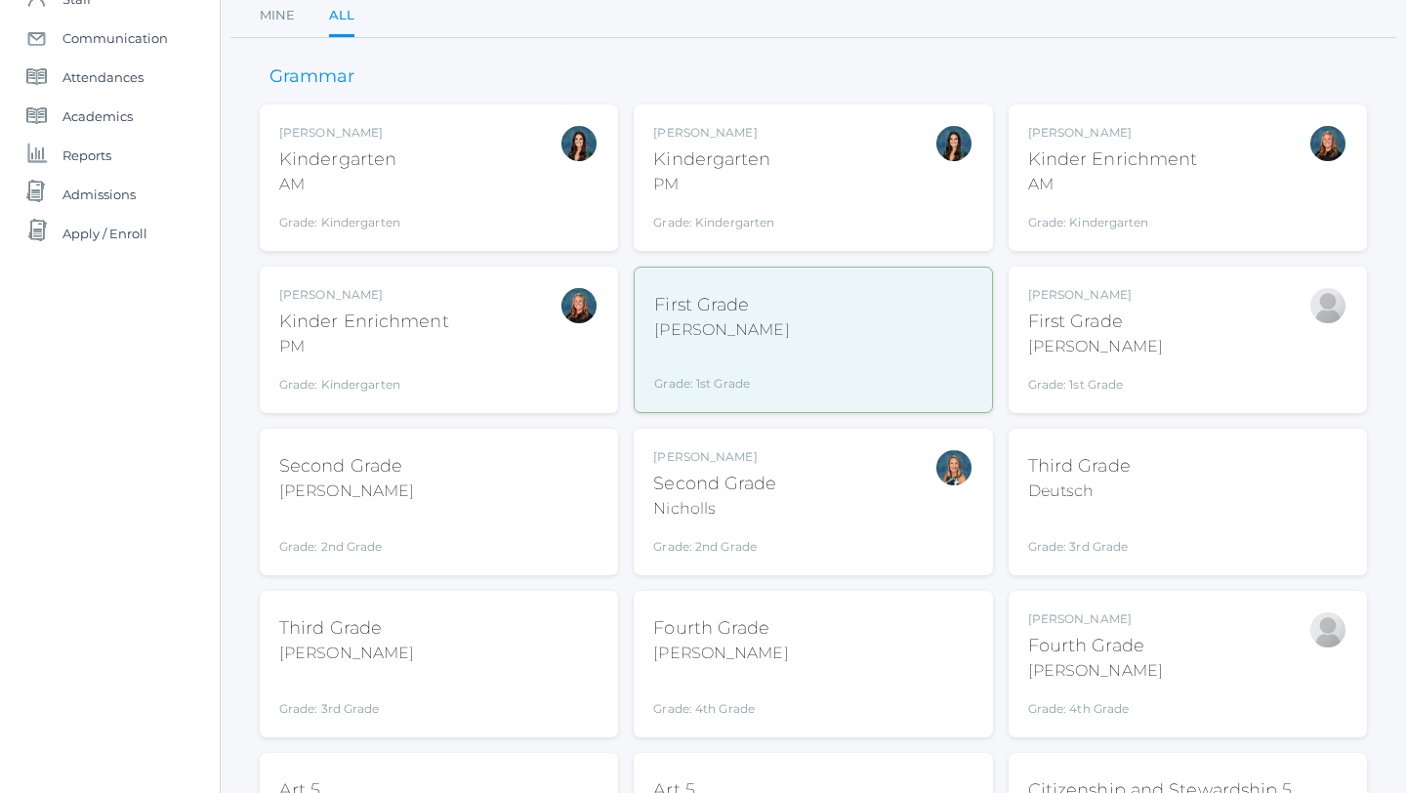
click at [752, 500] on div "Nicholls" at bounding box center [714, 508] width 123 height 23
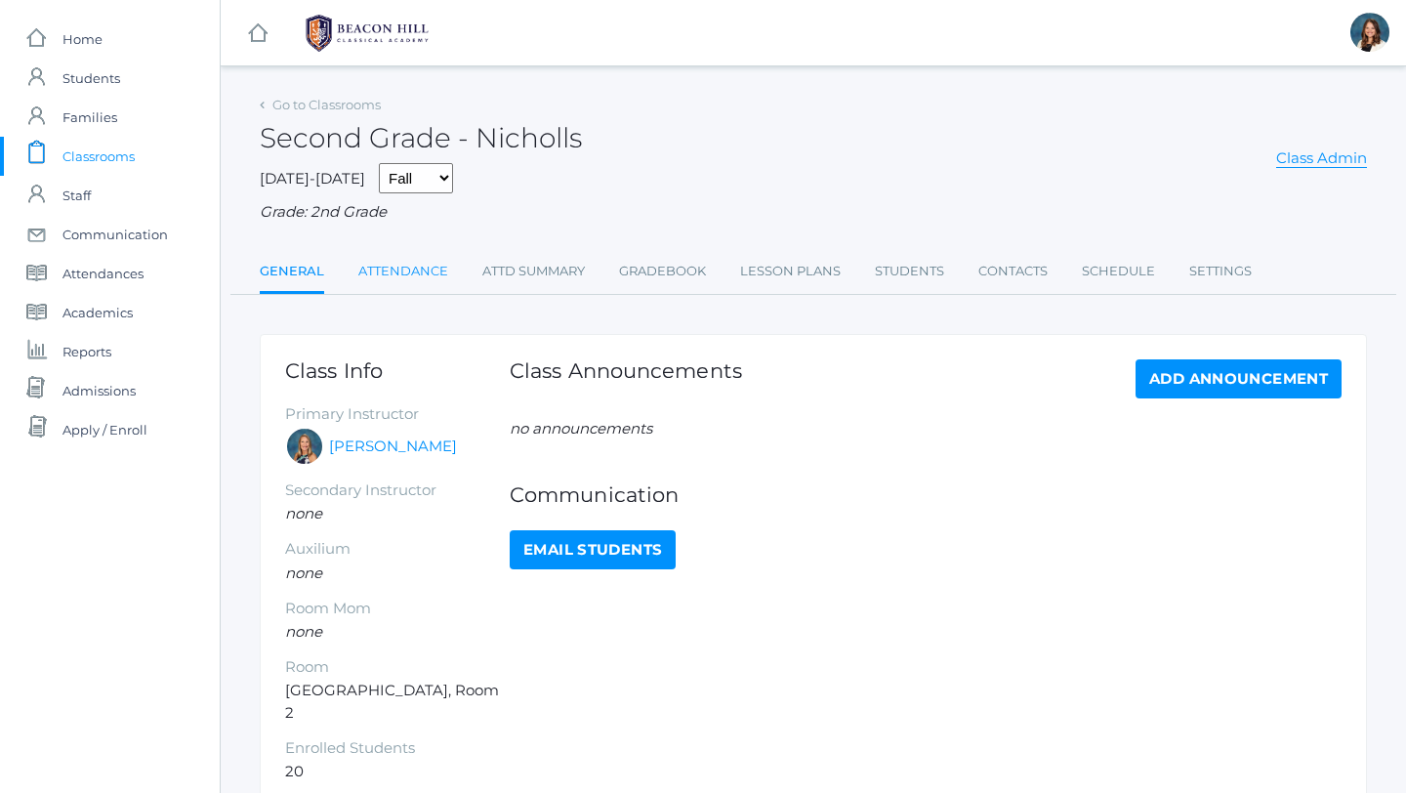
click at [392, 272] on link "Attendance" at bounding box center [403, 271] width 90 height 39
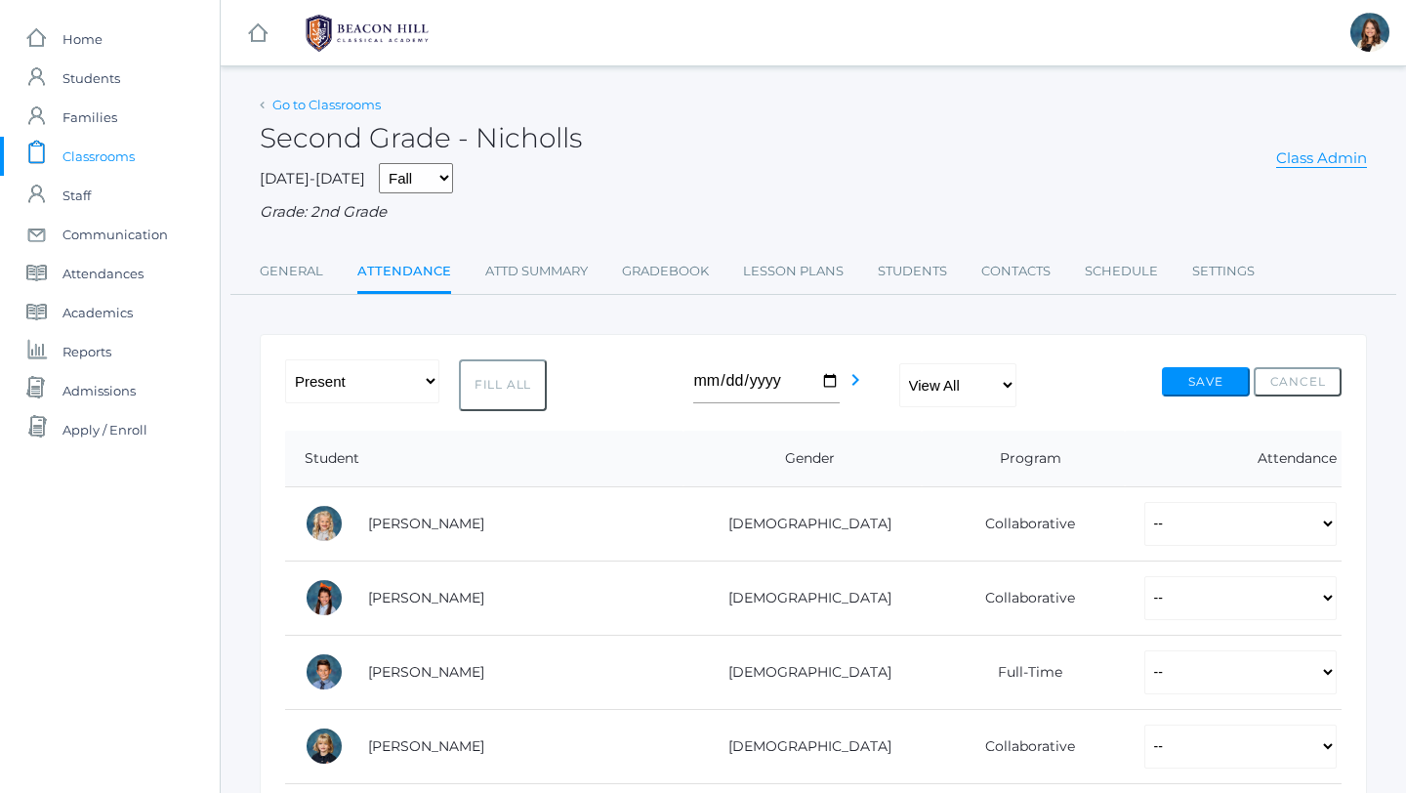
click at [326, 104] on link "Go to Classrooms" at bounding box center [326, 105] width 108 height 16
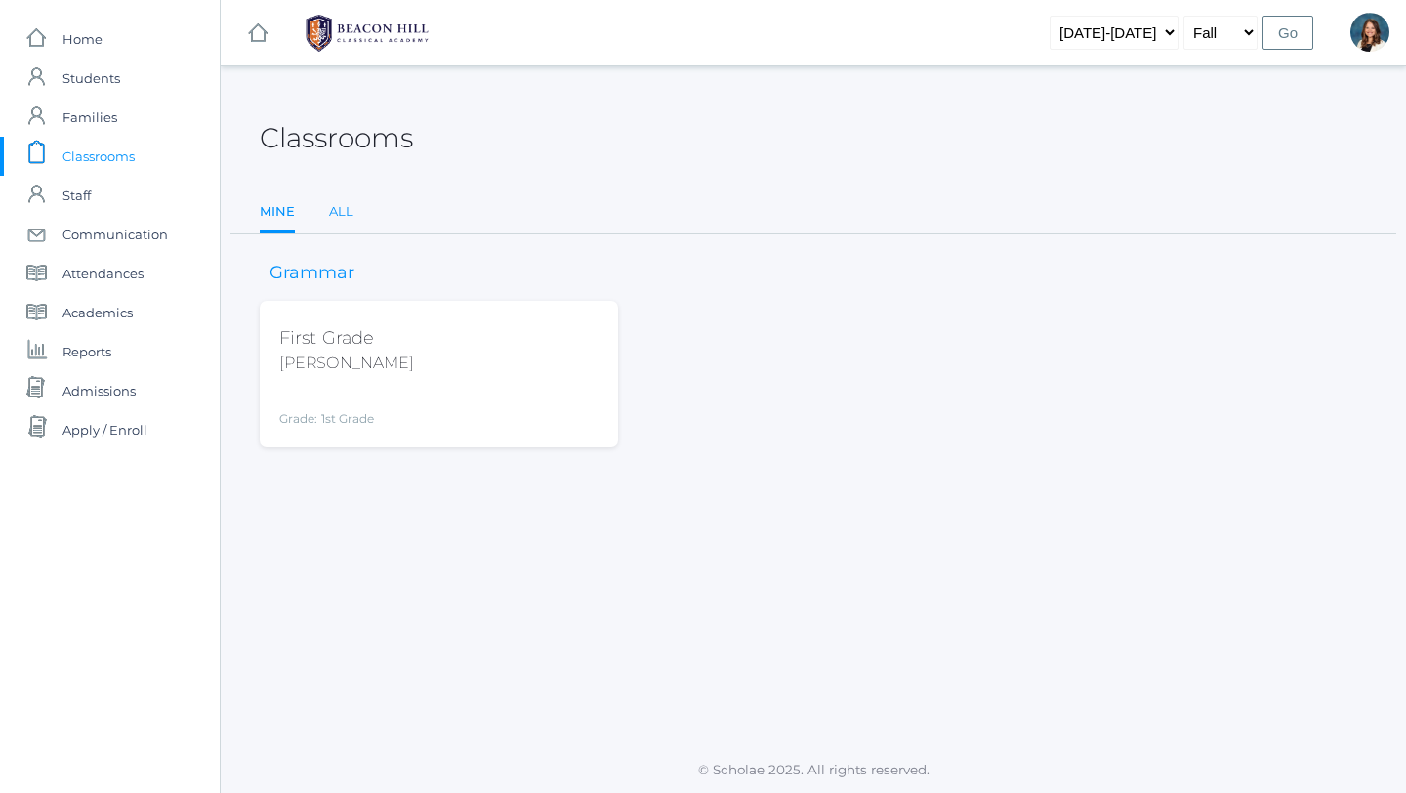
click at [336, 208] on link "All" at bounding box center [341, 211] width 24 height 39
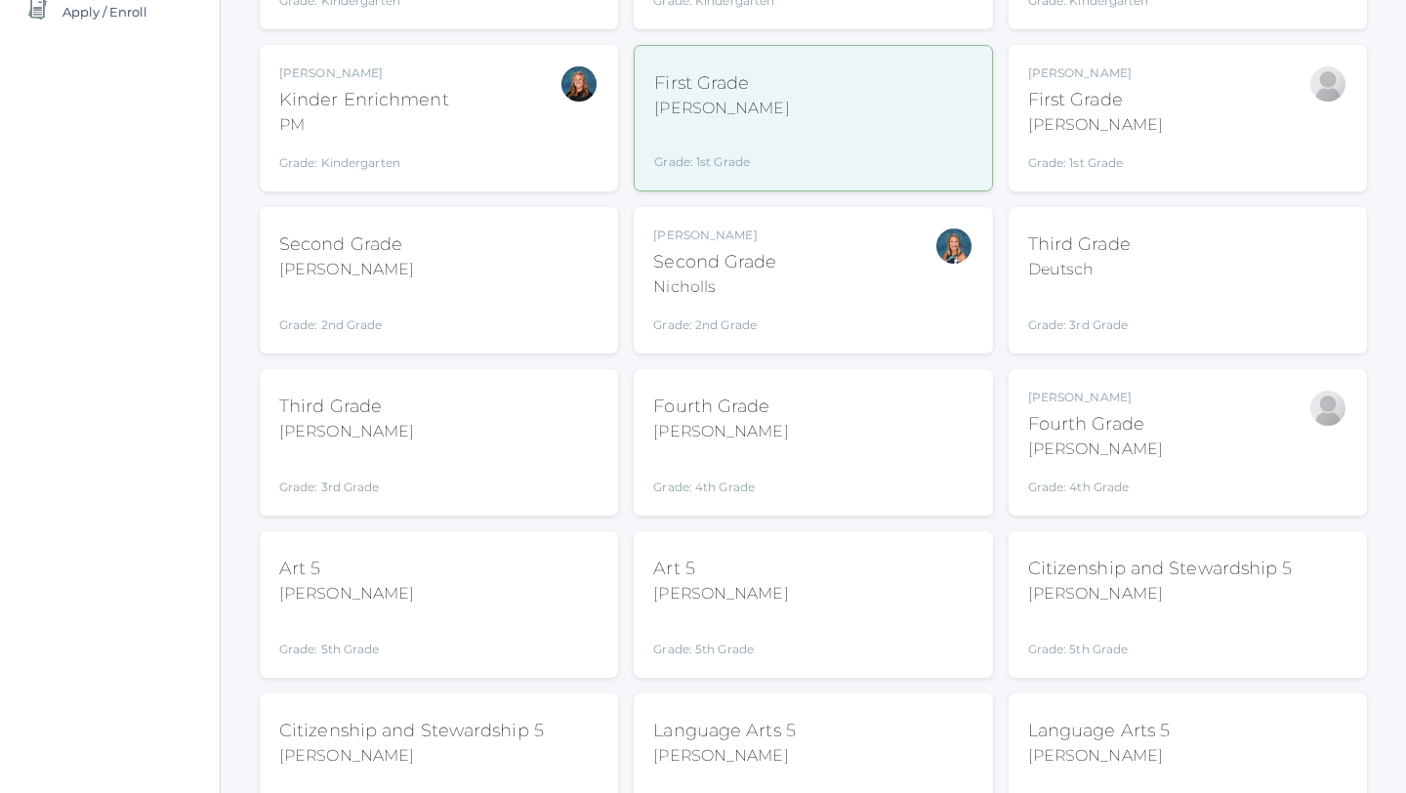
scroll to position [427, 0]
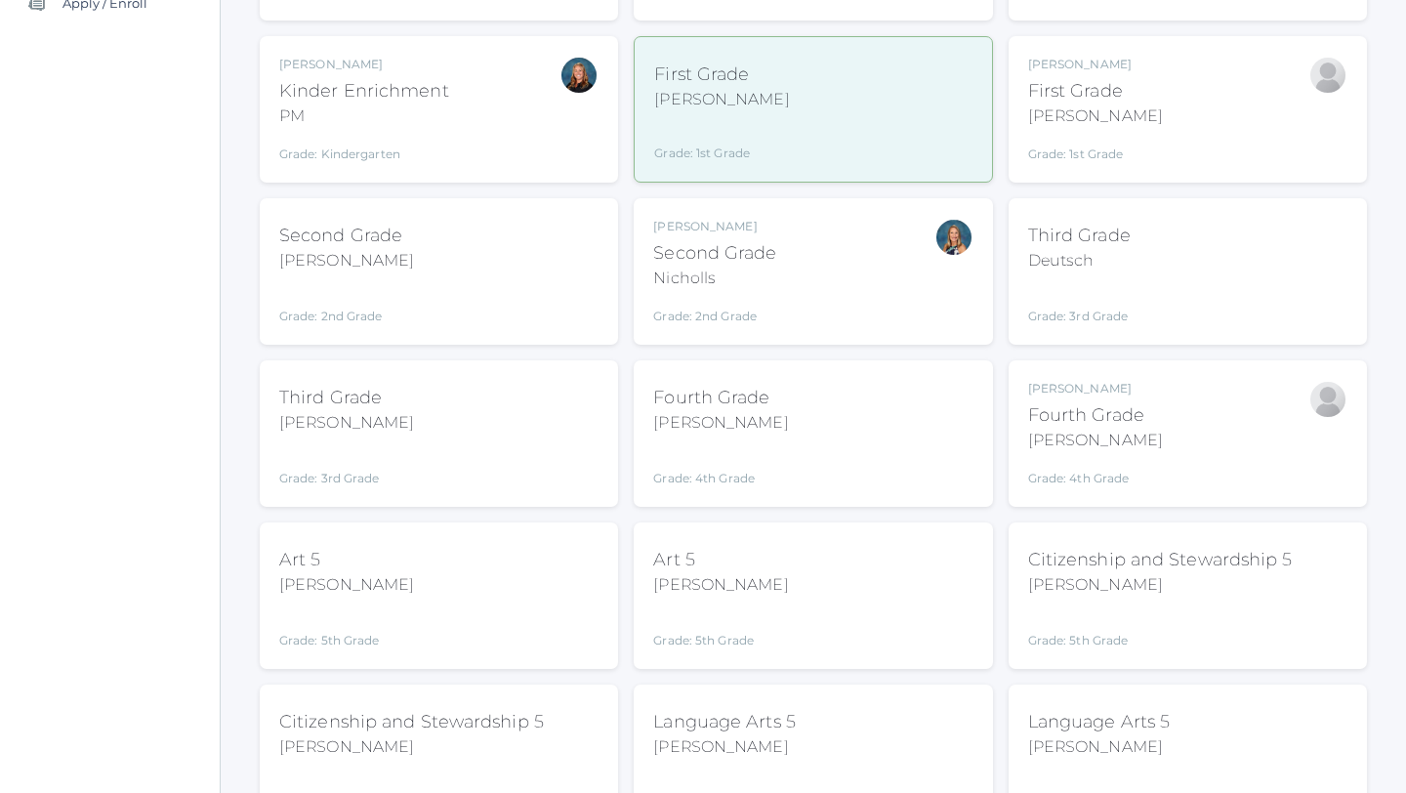
click at [1138, 271] on div "Third Grade Deutsch Grade: 3rd Grade 03LA" at bounding box center [1187, 271] width 319 height 107
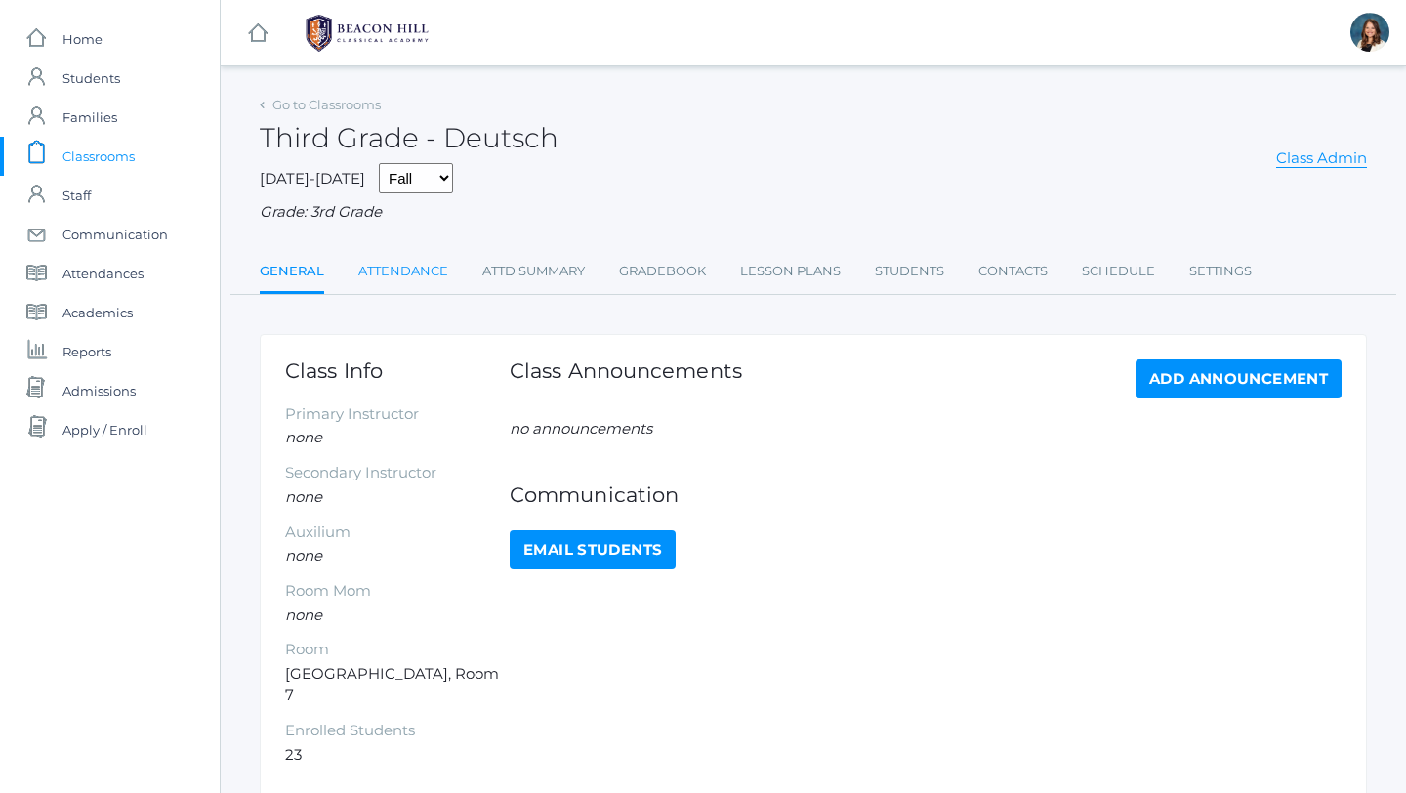
click at [430, 273] on link "Attendance" at bounding box center [403, 271] width 90 height 39
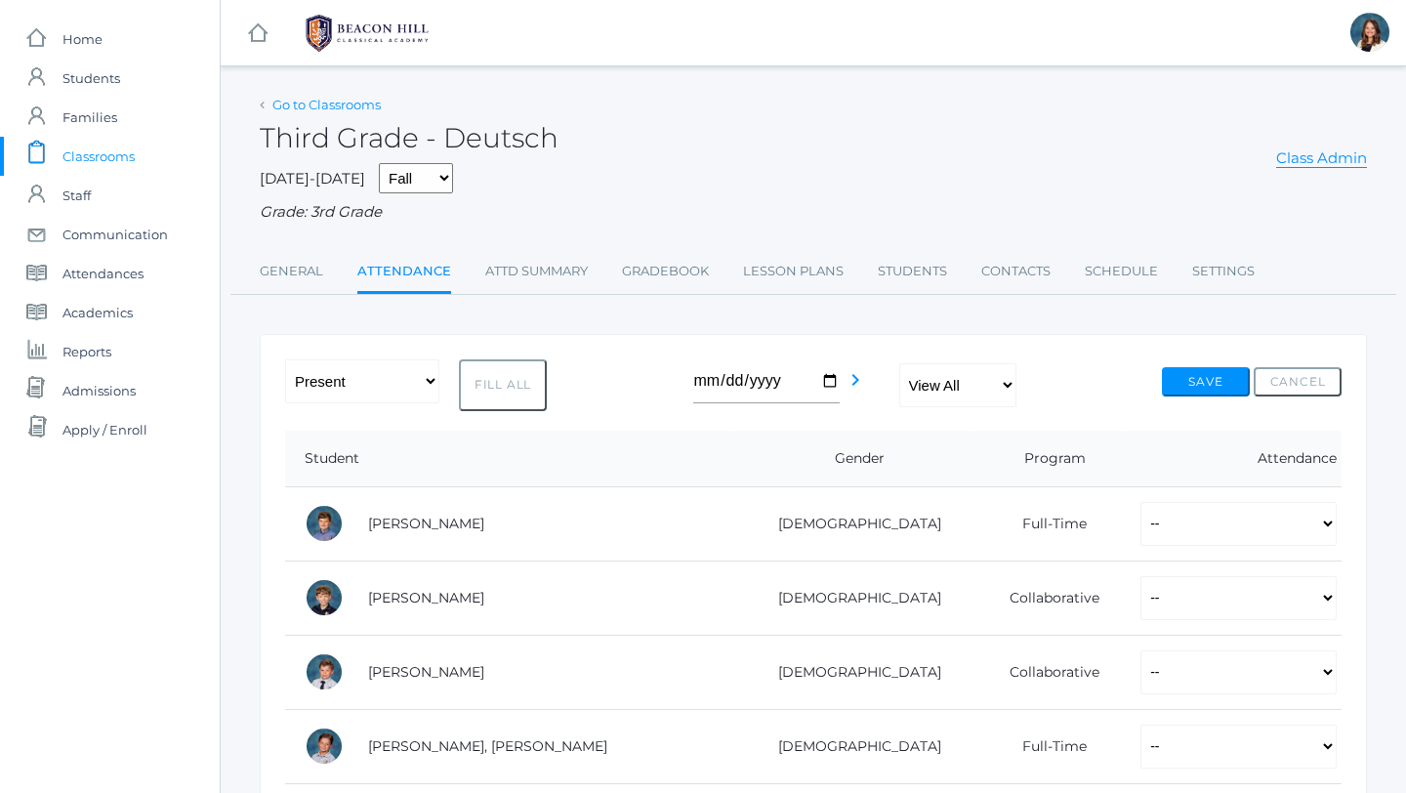
click at [358, 106] on link "Go to Classrooms" at bounding box center [326, 105] width 108 height 16
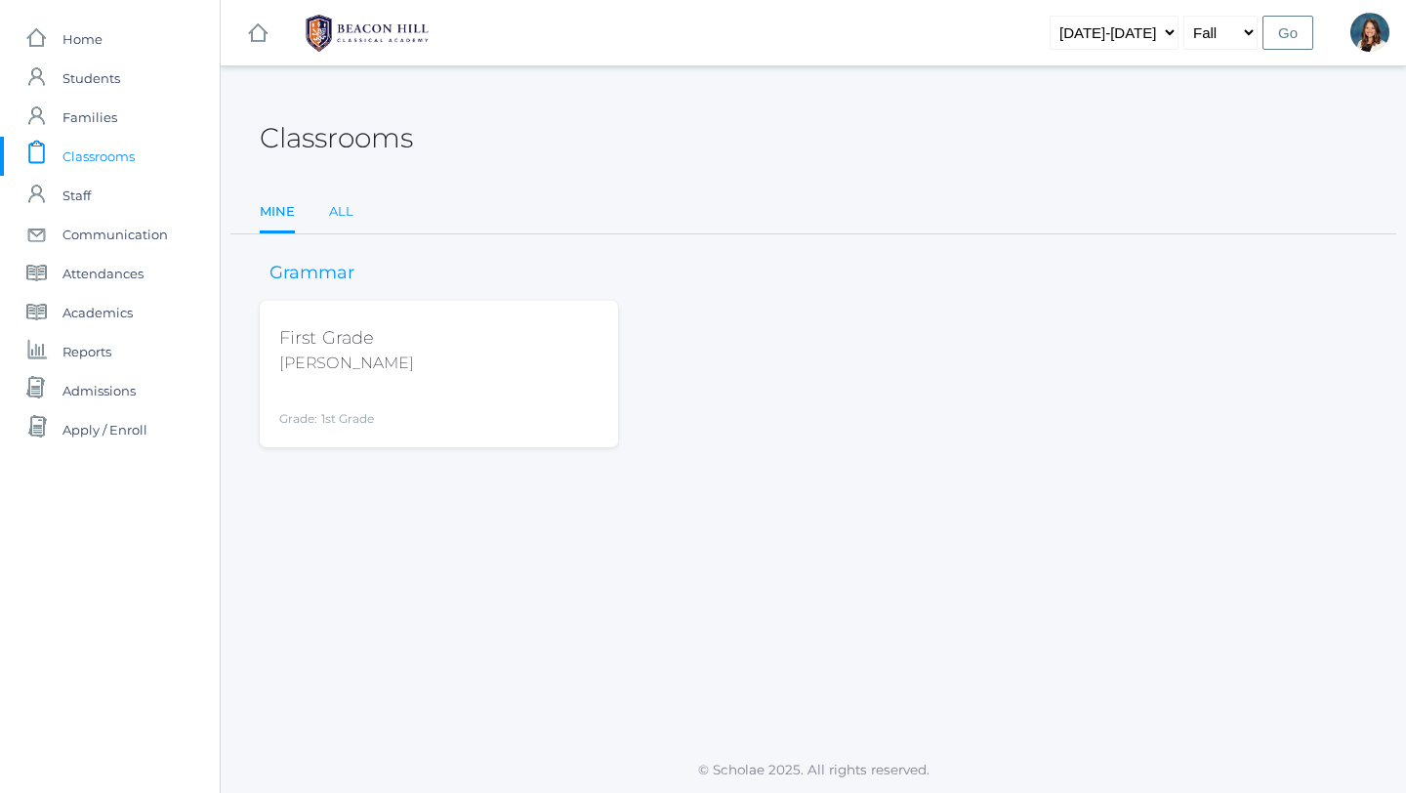
click at [340, 200] on link "All" at bounding box center [341, 211] width 24 height 39
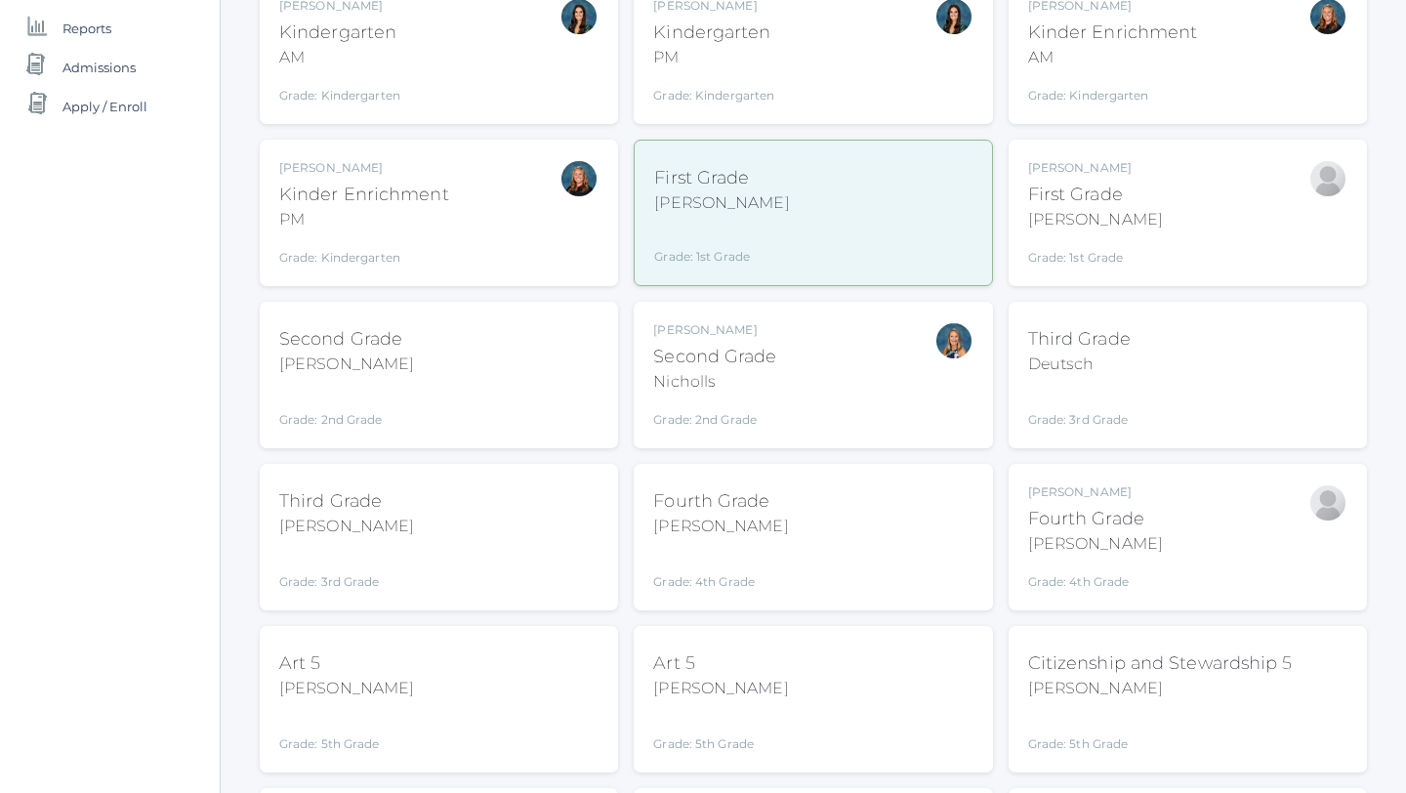
scroll to position [330, 0]
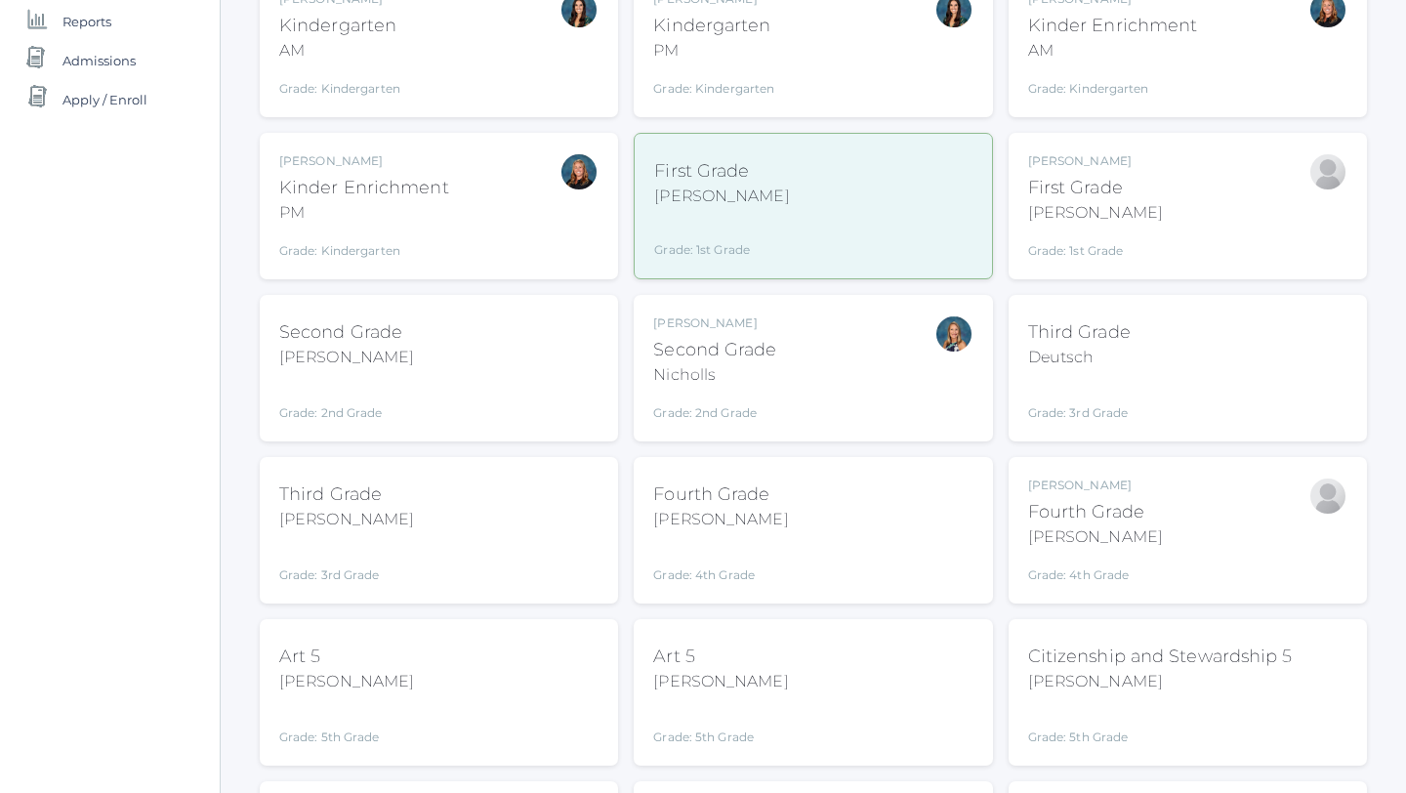
click at [433, 524] on div "Third Grade Webster Grade: 3rd Grade 03LA" at bounding box center [438, 530] width 319 height 107
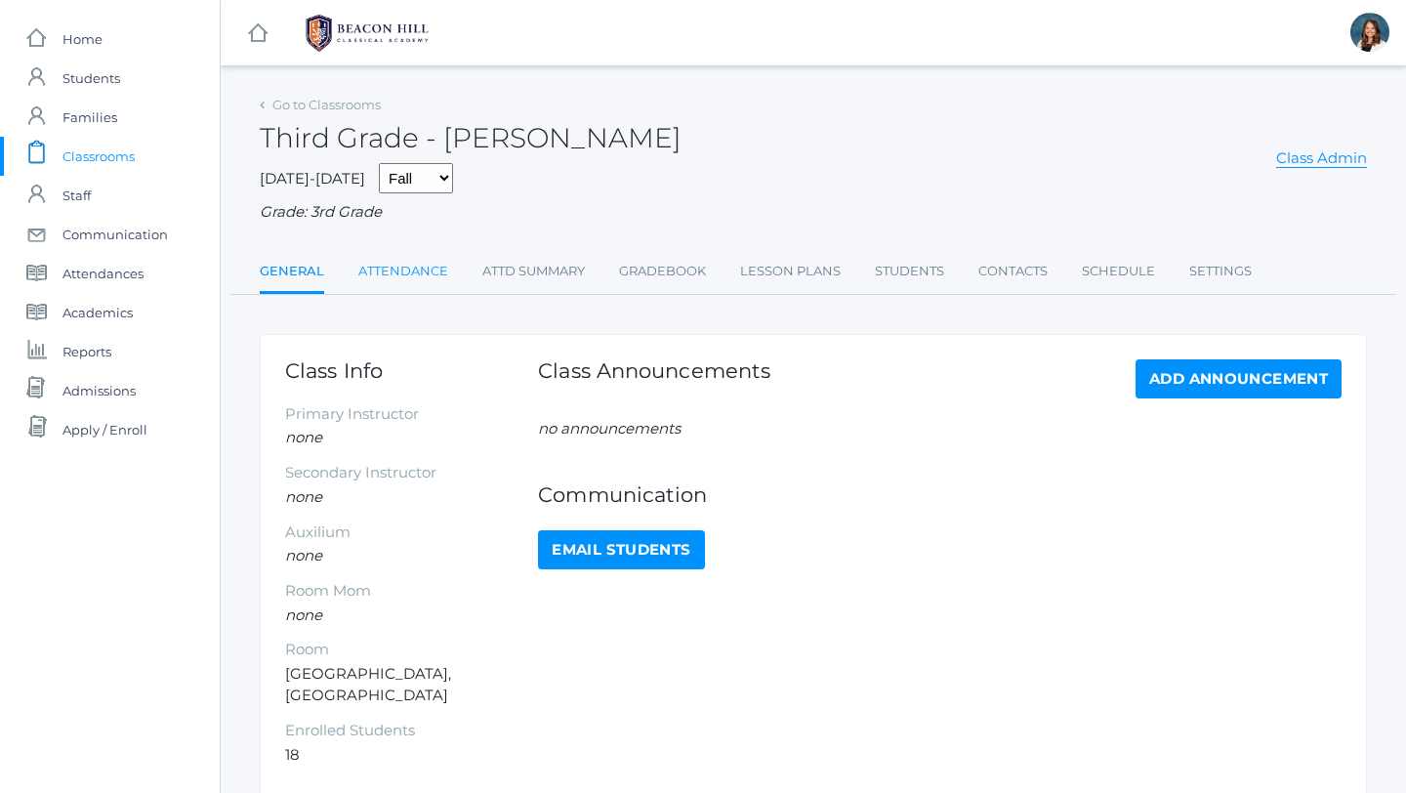
click at [402, 272] on link "Attendance" at bounding box center [403, 271] width 90 height 39
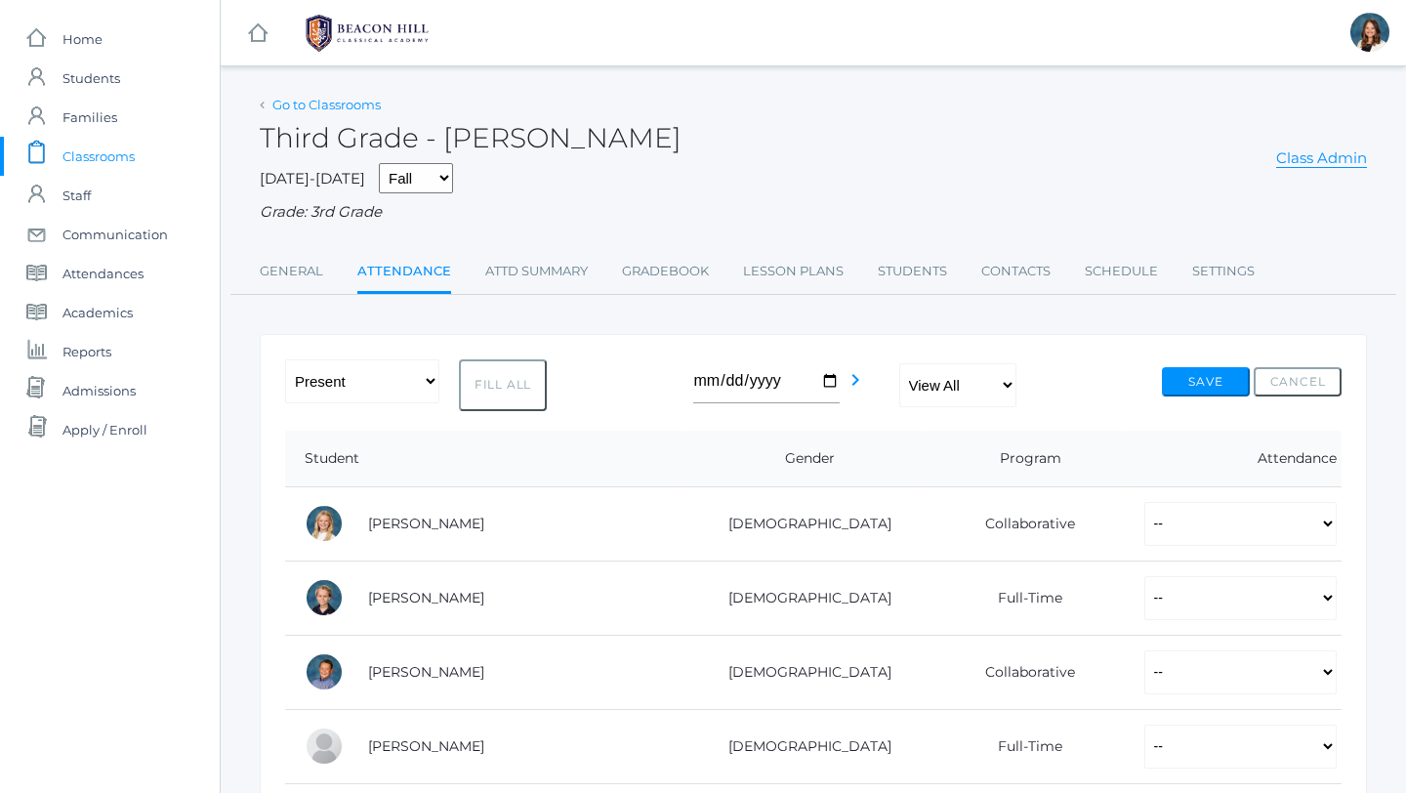
click at [307, 107] on link "Go to Classrooms" at bounding box center [326, 105] width 108 height 16
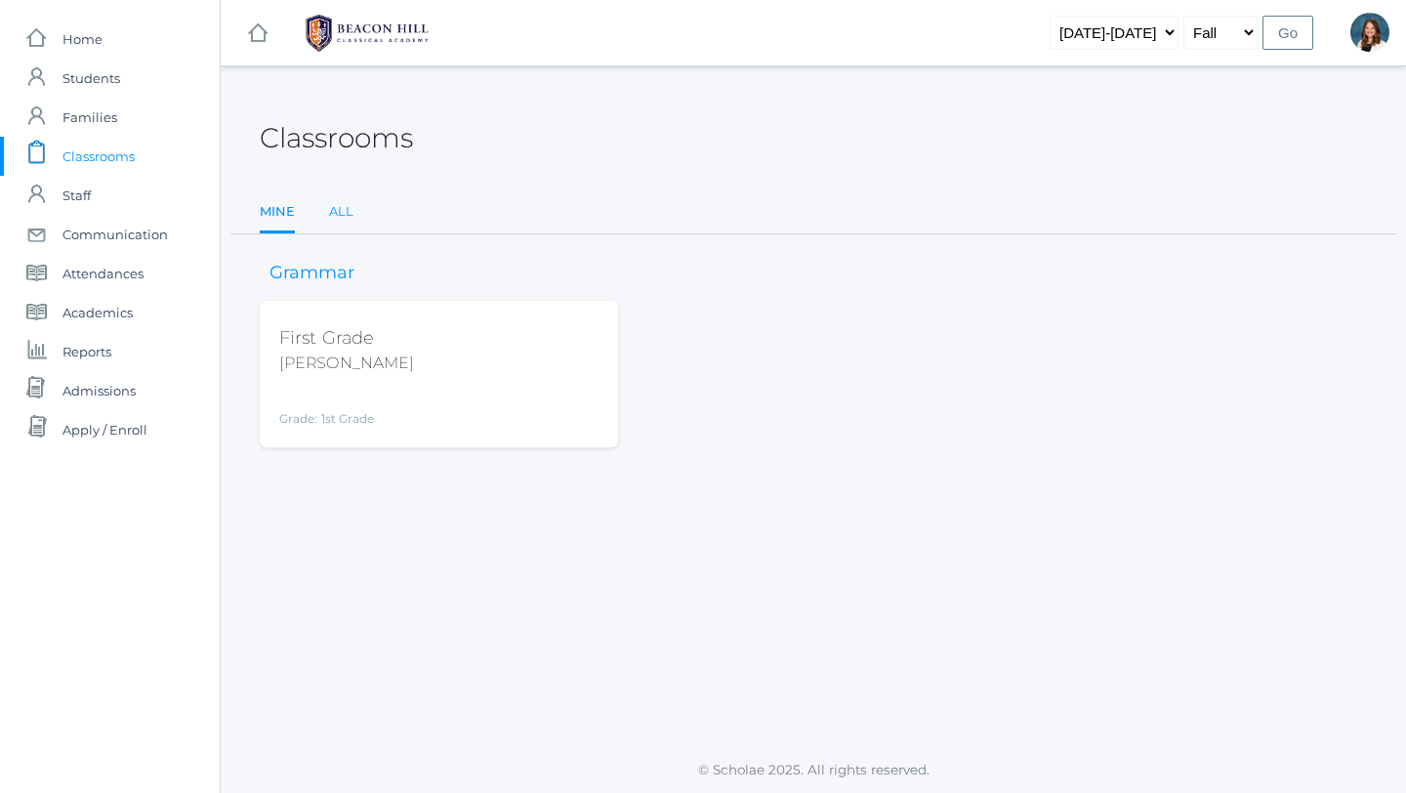
click at [338, 212] on link "All" at bounding box center [341, 211] width 24 height 39
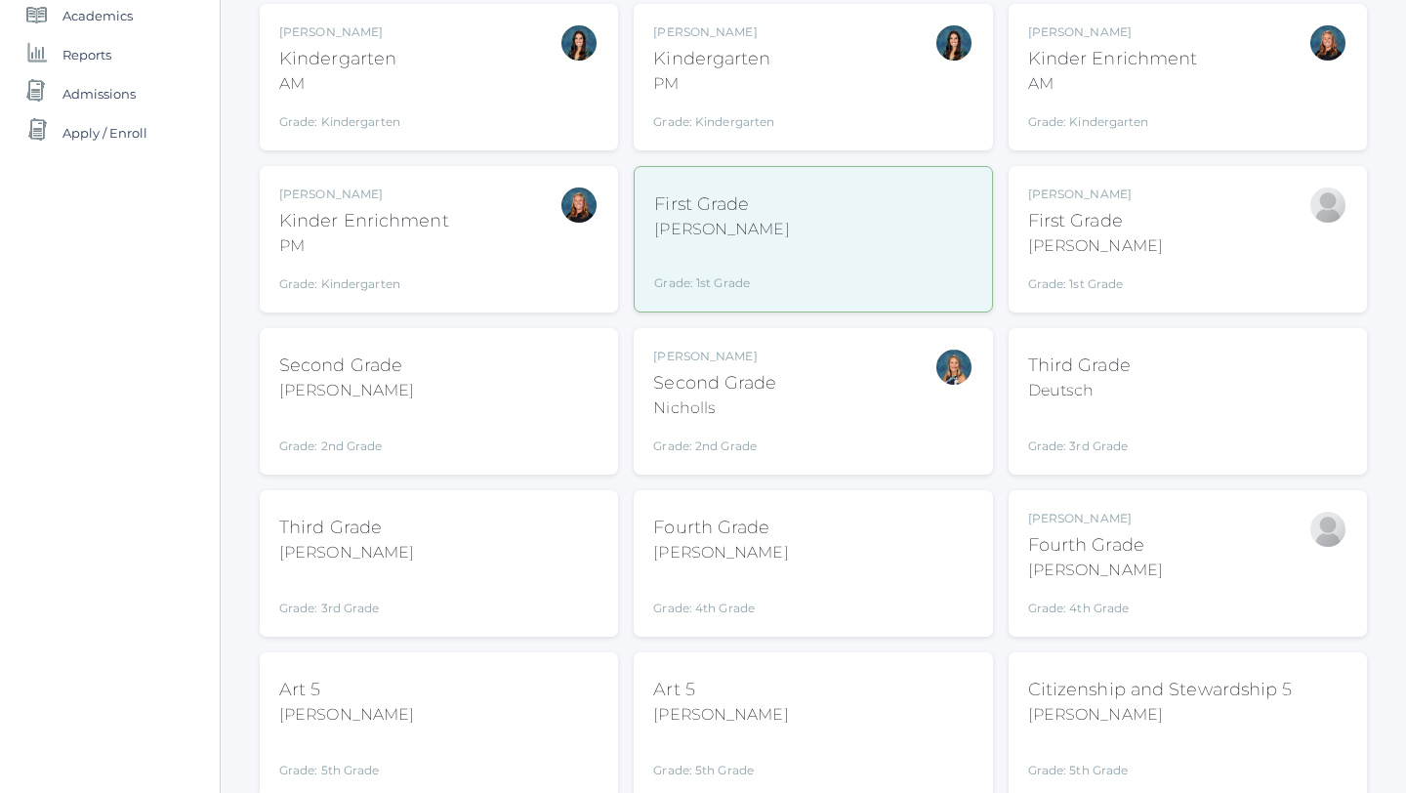
scroll to position [295, 0]
click at [724, 544] on div "[PERSON_NAME]" at bounding box center [720, 554] width 135 height 23
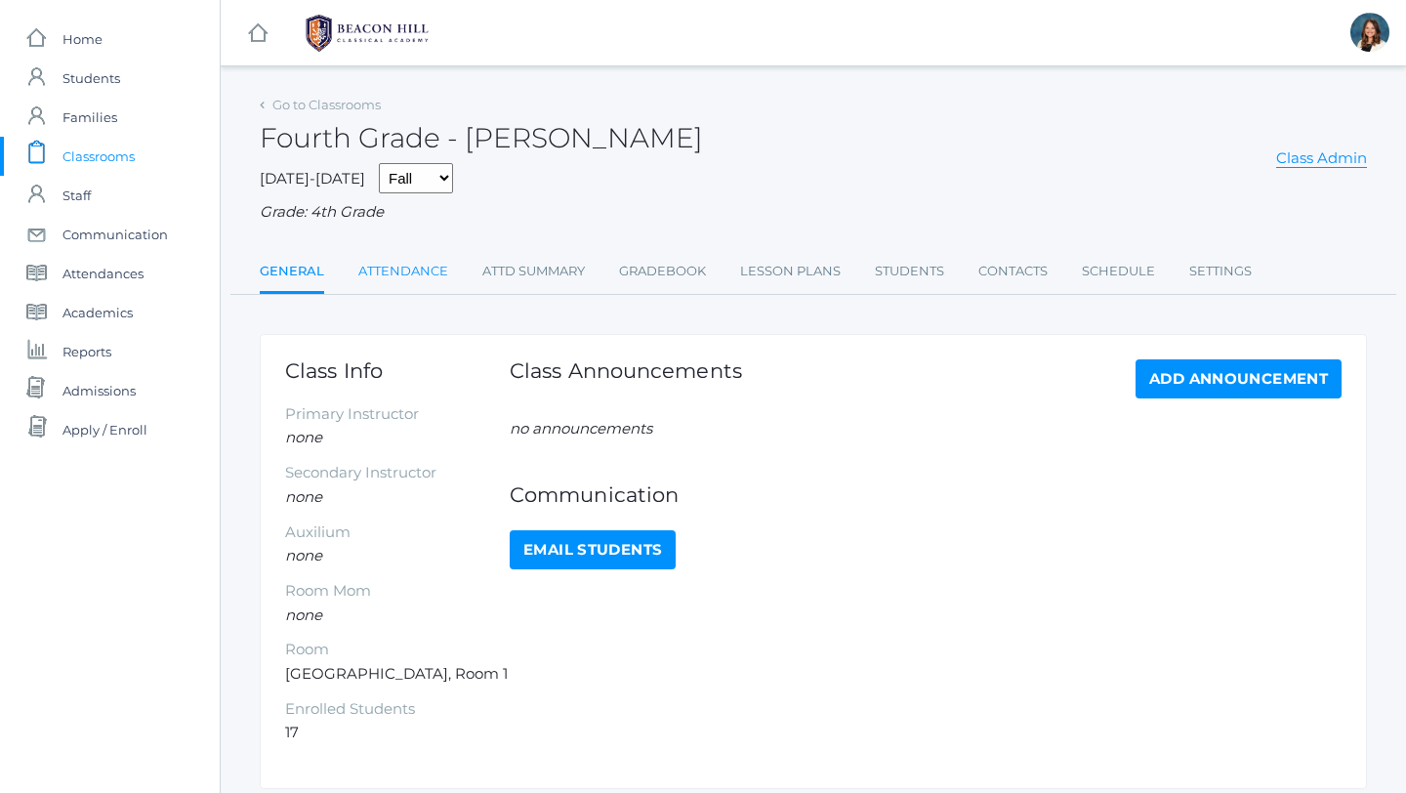
click at [414, 273] on link "Attendance" at bounding box center [403, 271] width 90 height 39
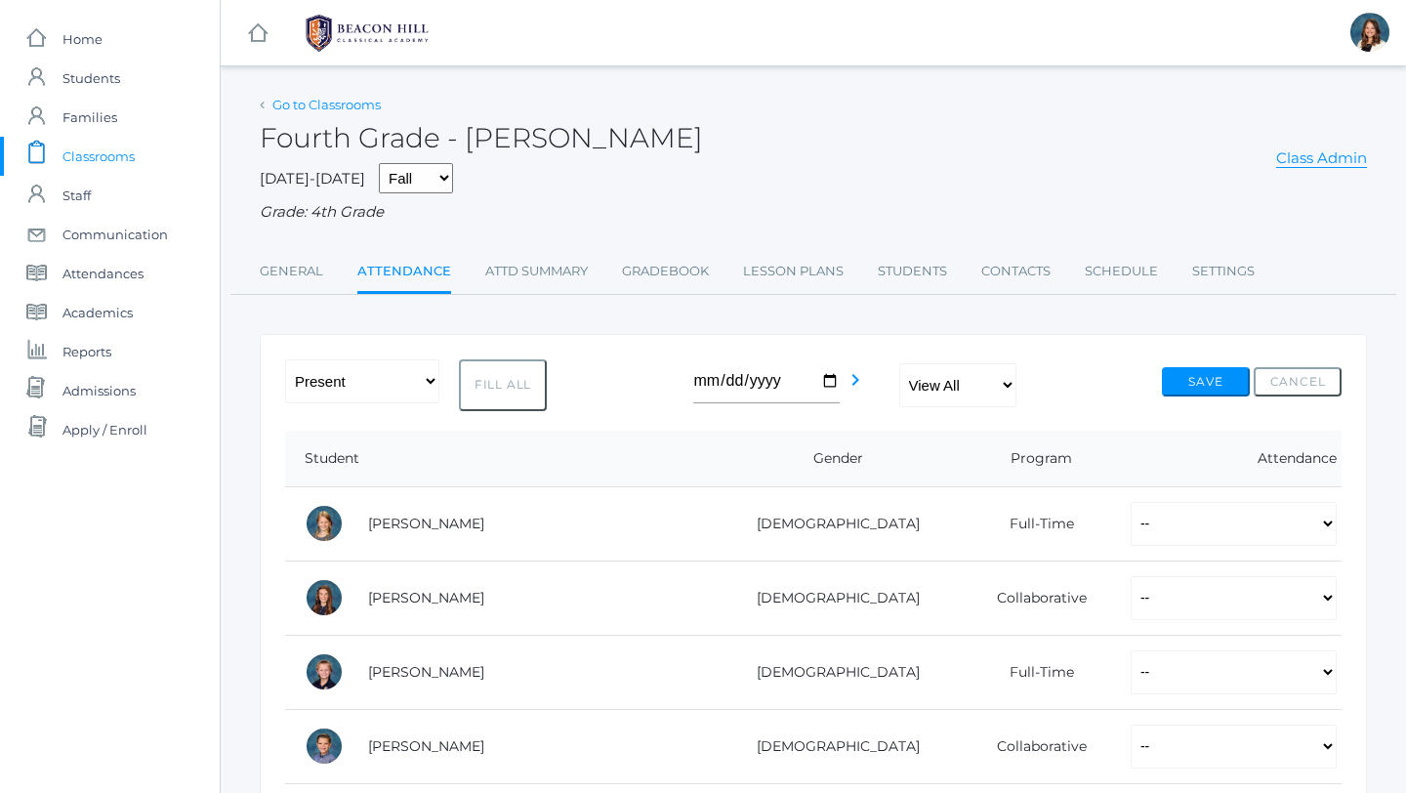
click at [348, 103] on link "Go to Classrooms" at bounding box center [326, 105] width 108 height 16
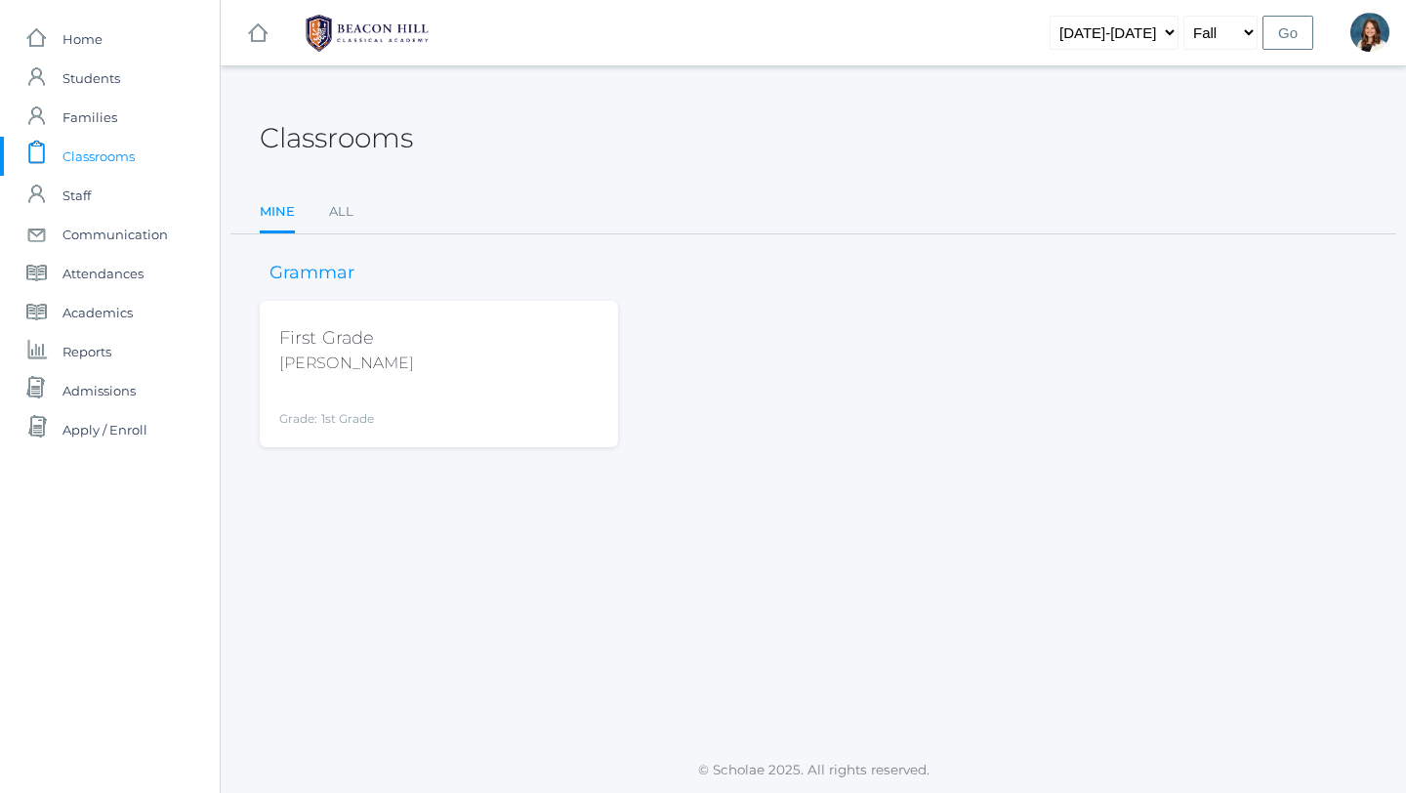
click at [108, 155] on span "Classrooms" at bounding box center [99, 156] width 72 height 39
click at [343, 208] on link "All" at bounding box center [341, 211] width 24 height 39
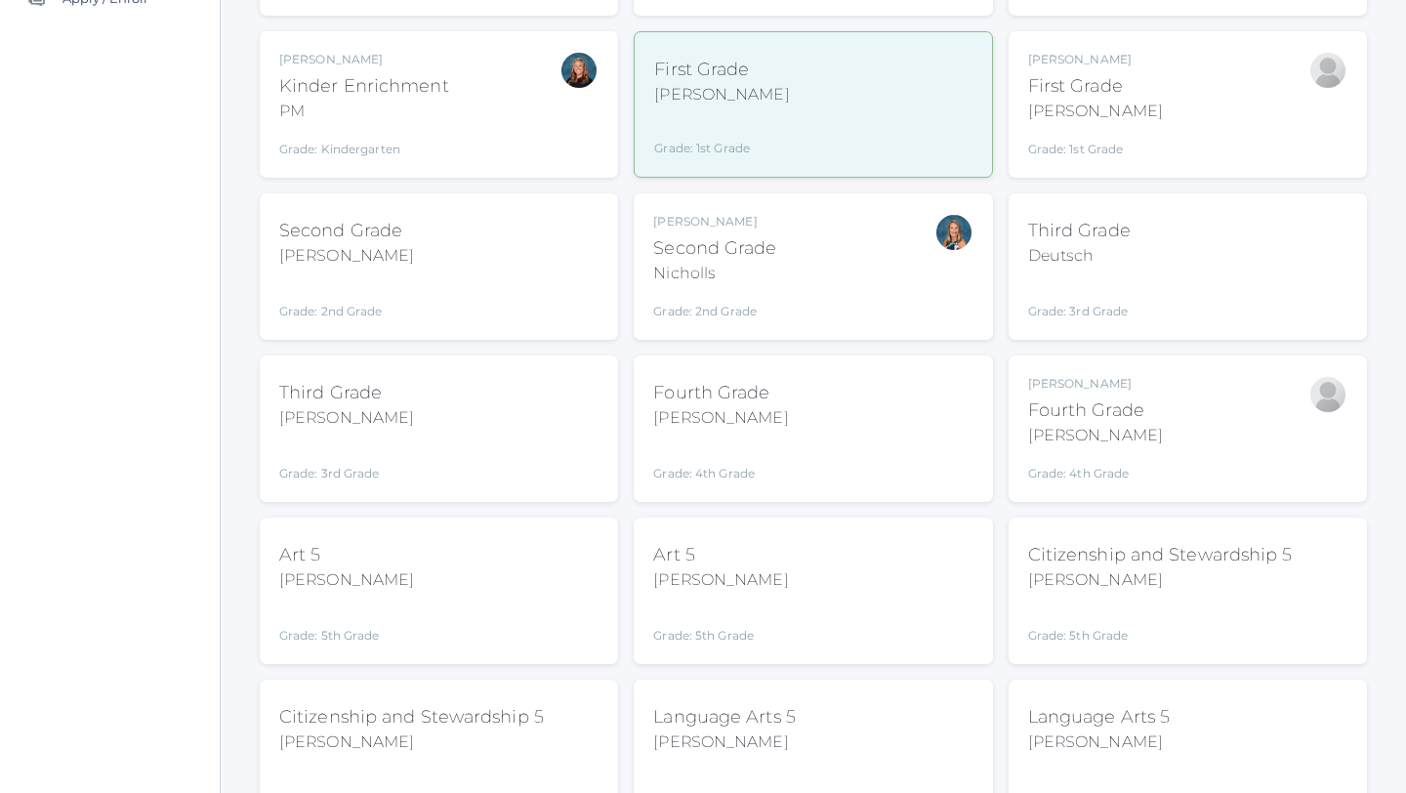
scroll to position [452, 0]
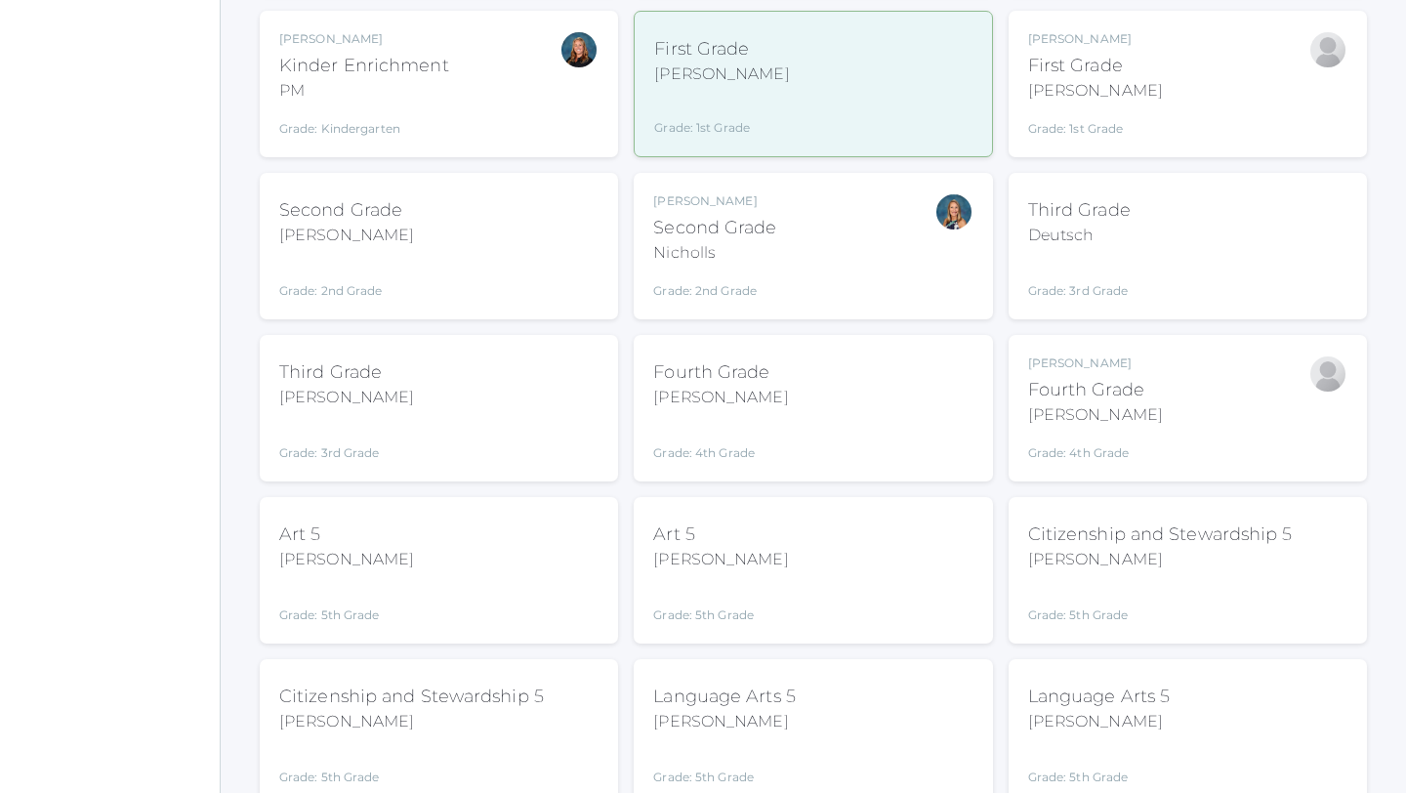
click at [1110, 435] on div "Grade: 4th Grade" at bounding box center [1095, 448] width 135 height 27
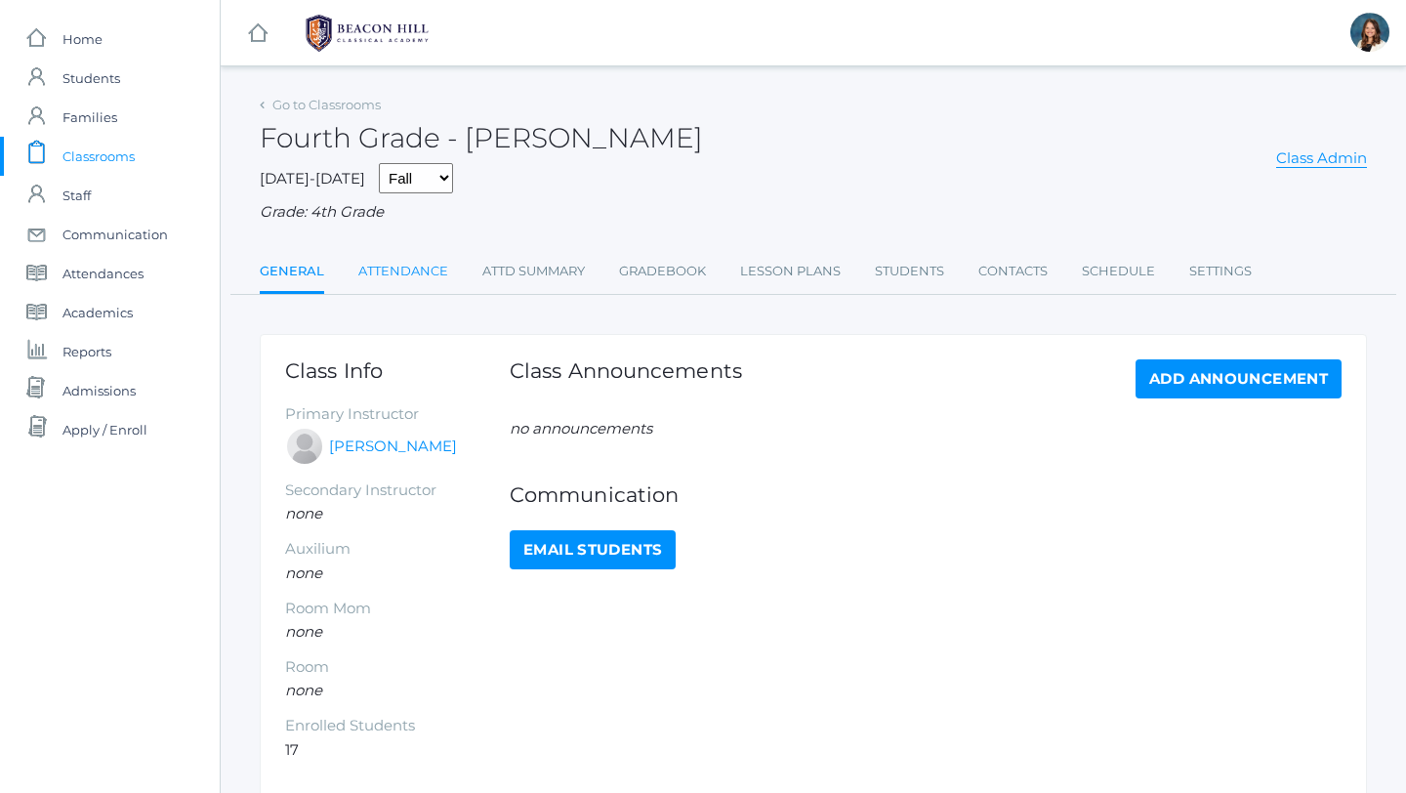
click at [429, 272] on link "Attendance" at bounding box center [403, 271] width 90 height 39
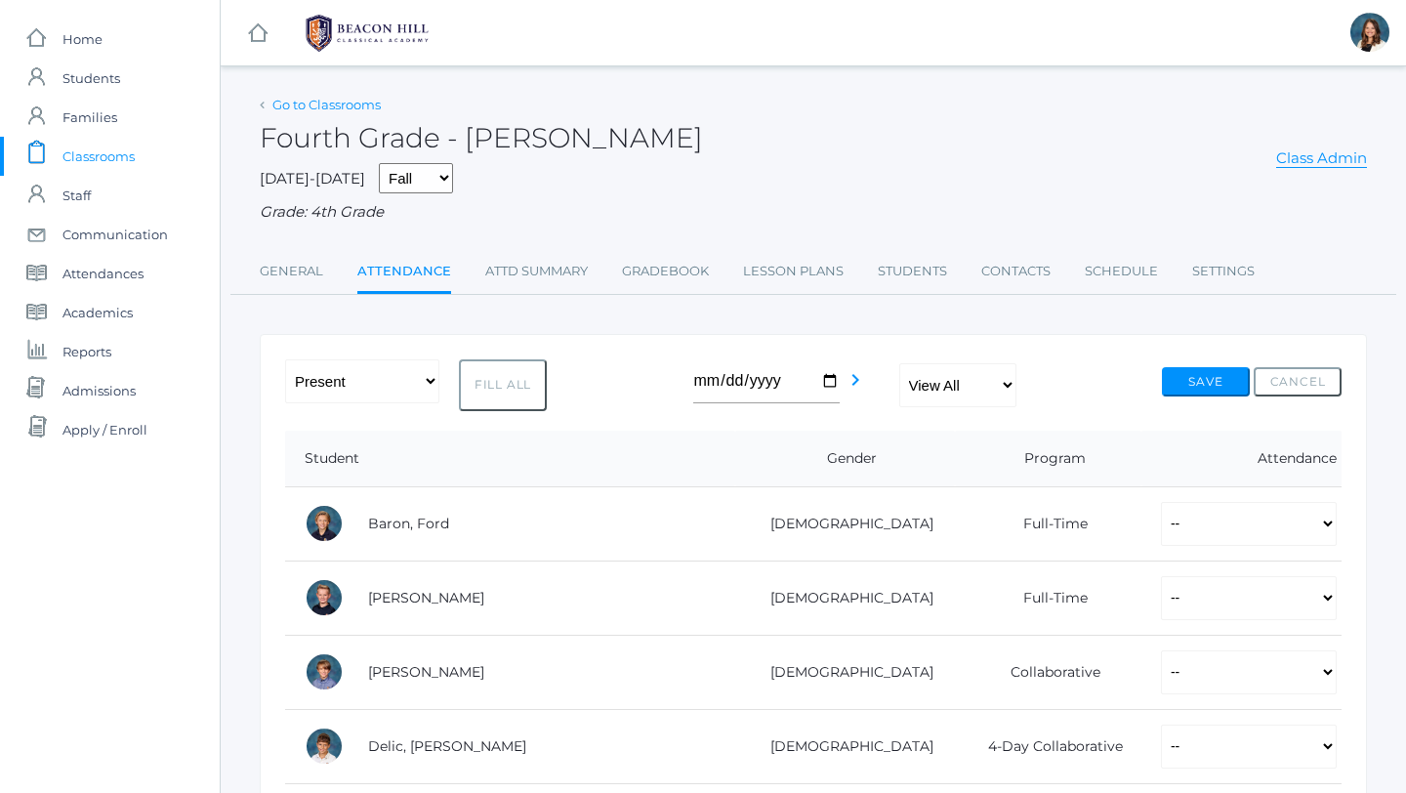
click at [335, 105] on link "Go to Classrooms" at bounding box center [326, 105] width 108 height 16
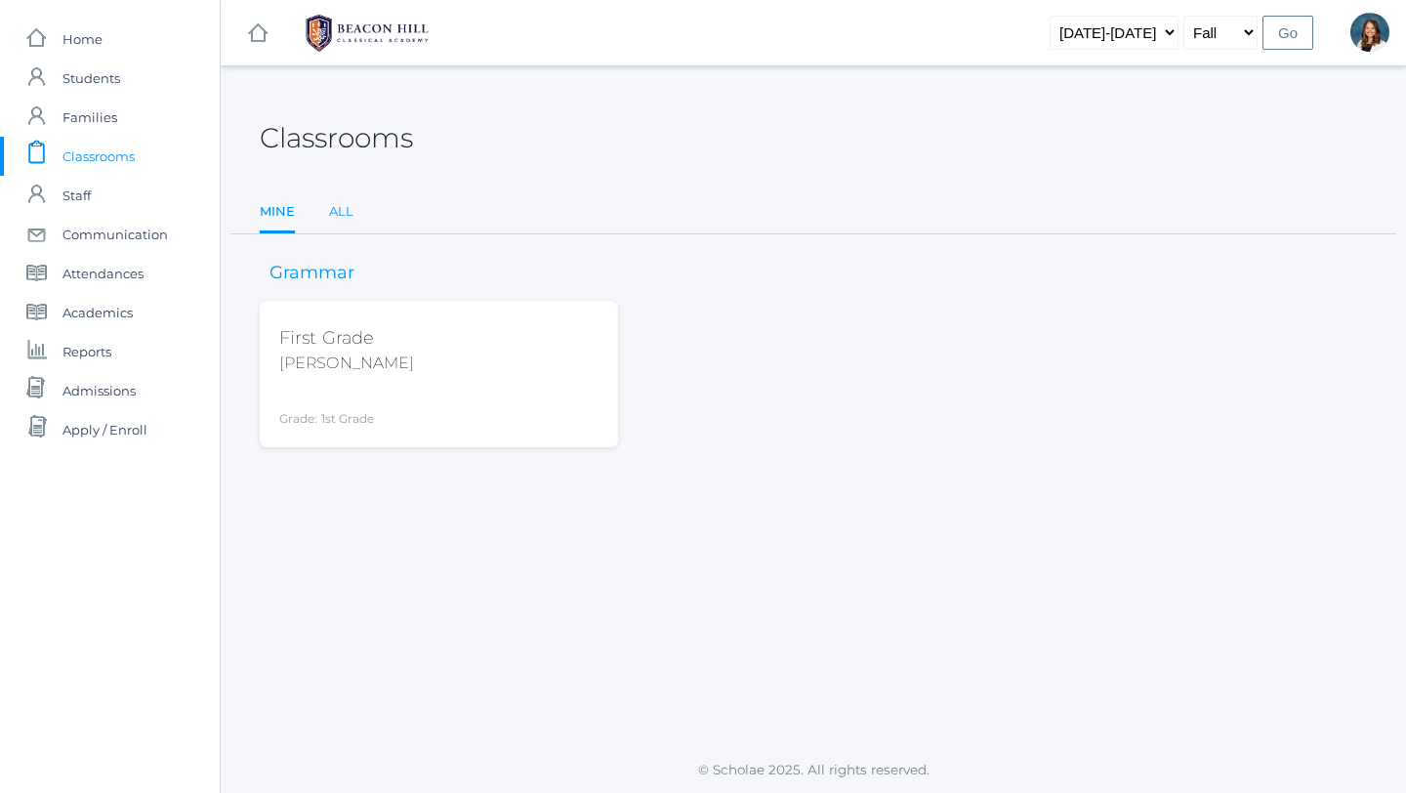
click at [342, 214] on link "All" at bounding box center [341, 211] width 24 height 39
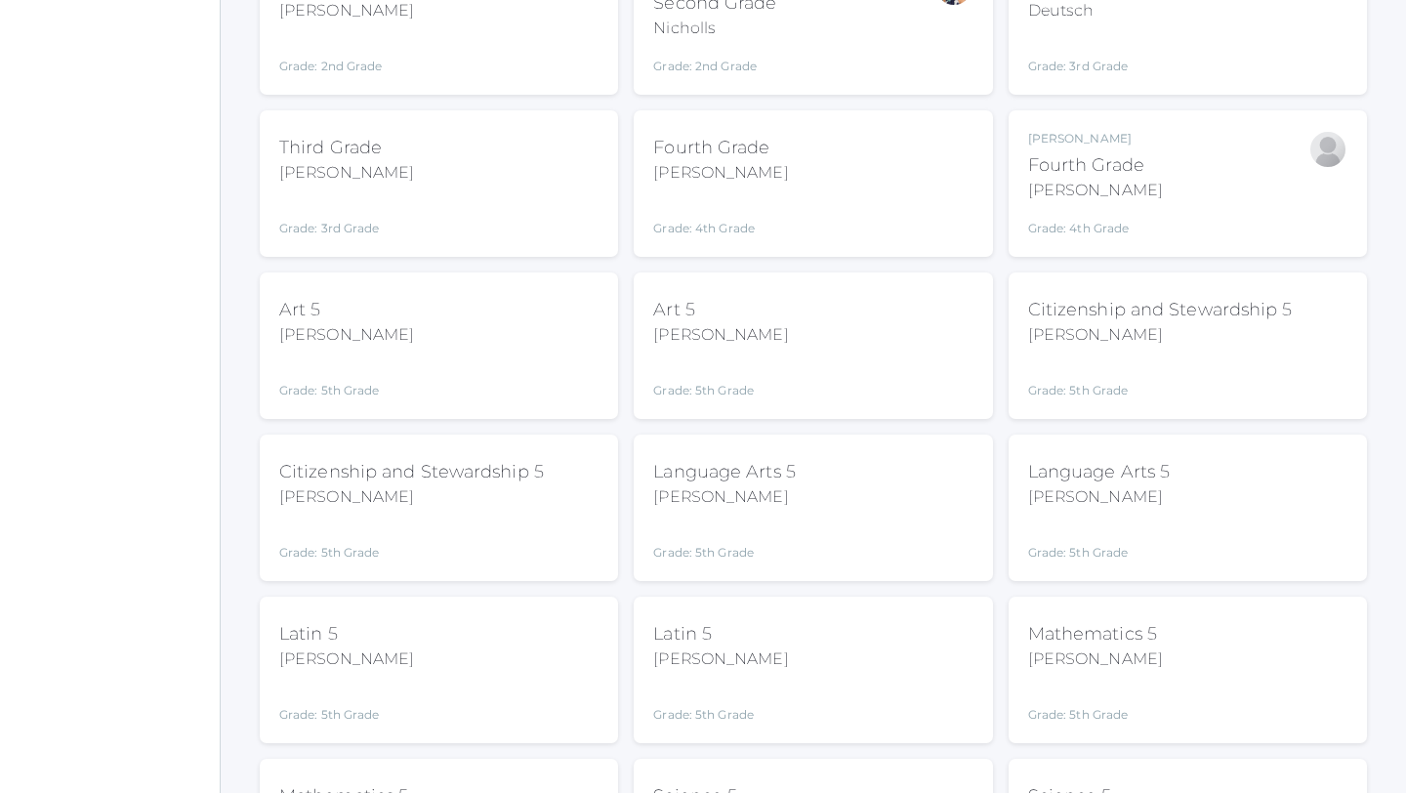
scroll to position [679, 0]
click at [805, 511] on div "Language Arts 5 Bence Grade: 5th Grade 05LA" at bounding box center [812, 505] width 319 height 107
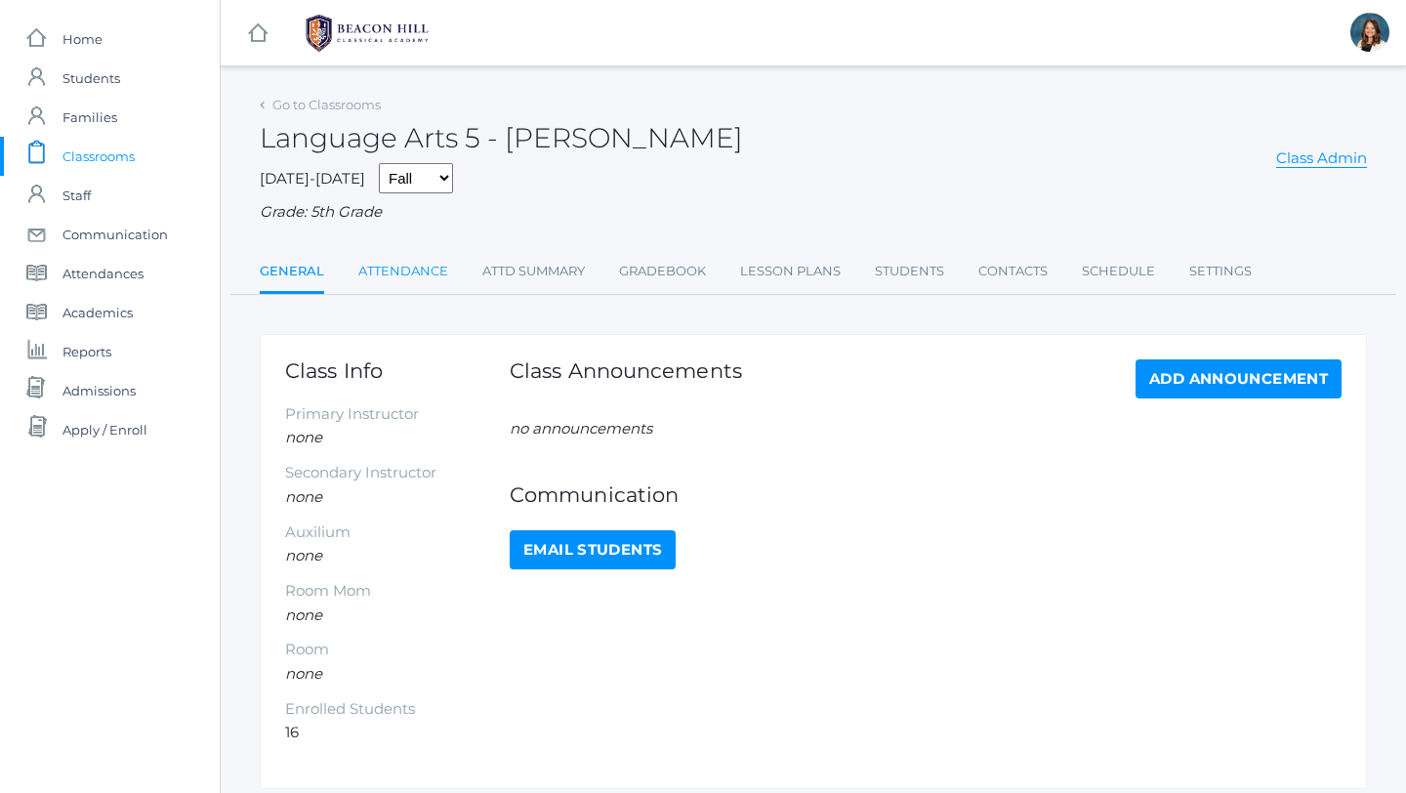
click at [422, 270] on link "Attendance" at bounding box center [403, 271] width 90 height 39
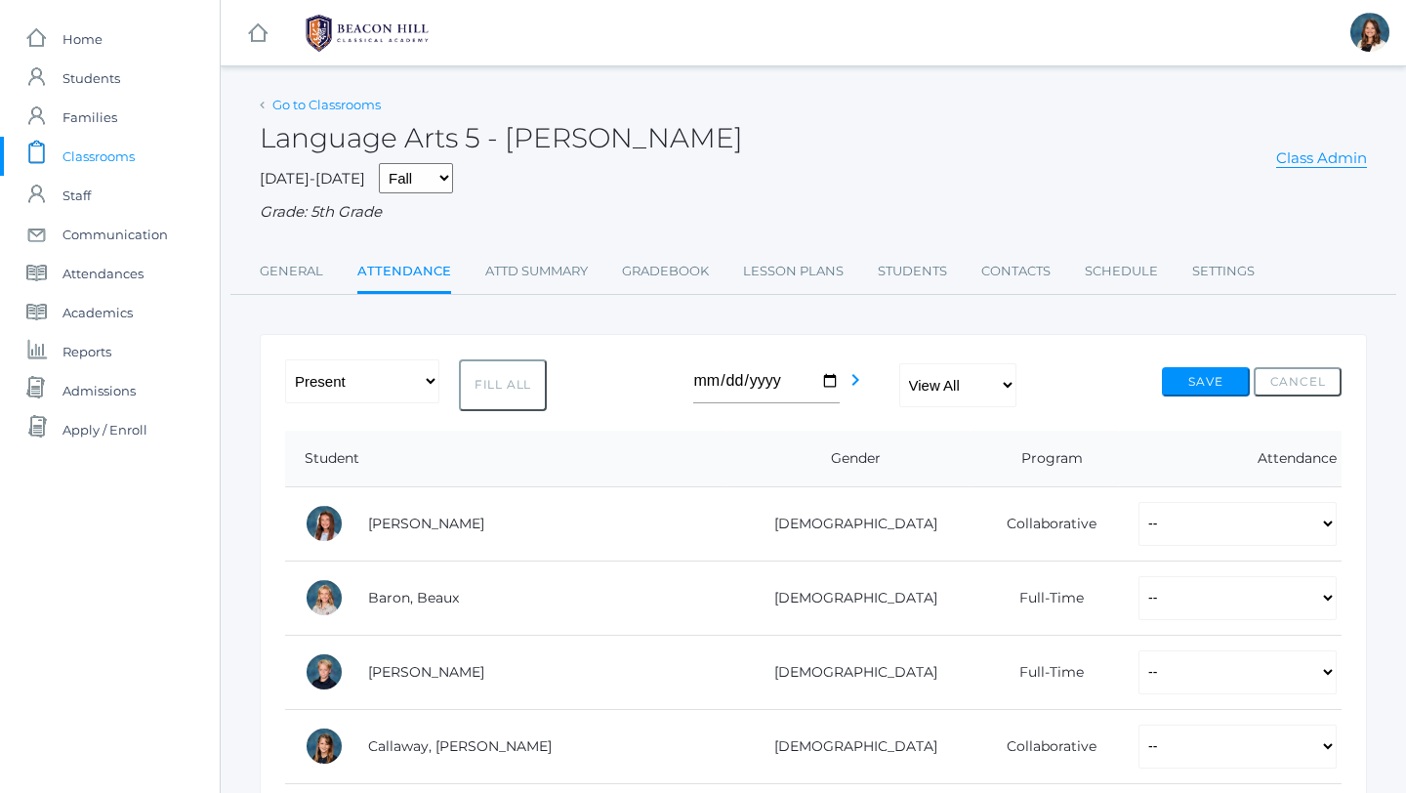
click at [304, 102] on link "Go to Classrooms" at bounding box center [326, 105] width 108 height 16
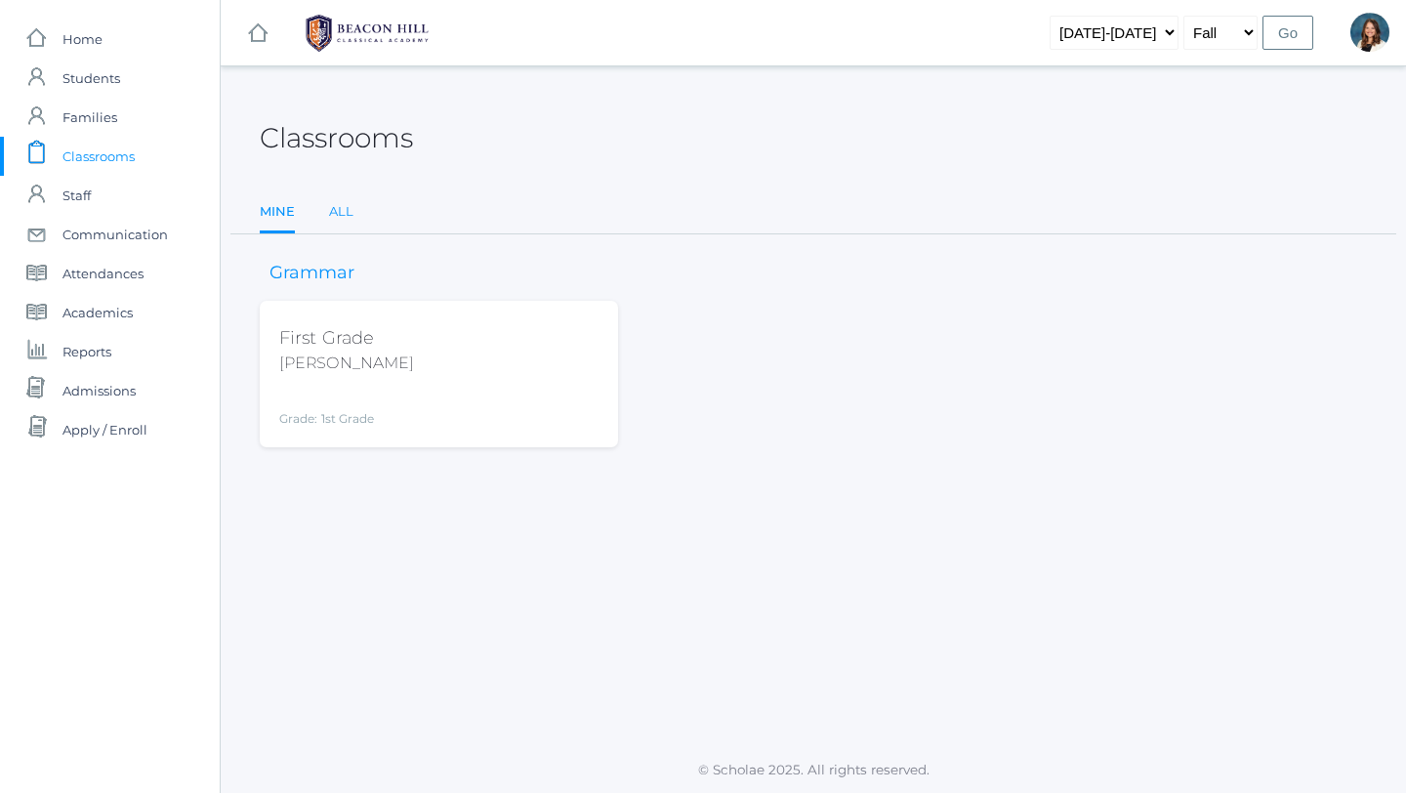
click at [339, 206] on link "All" at bounding box center [341, 211] width 24 height 39
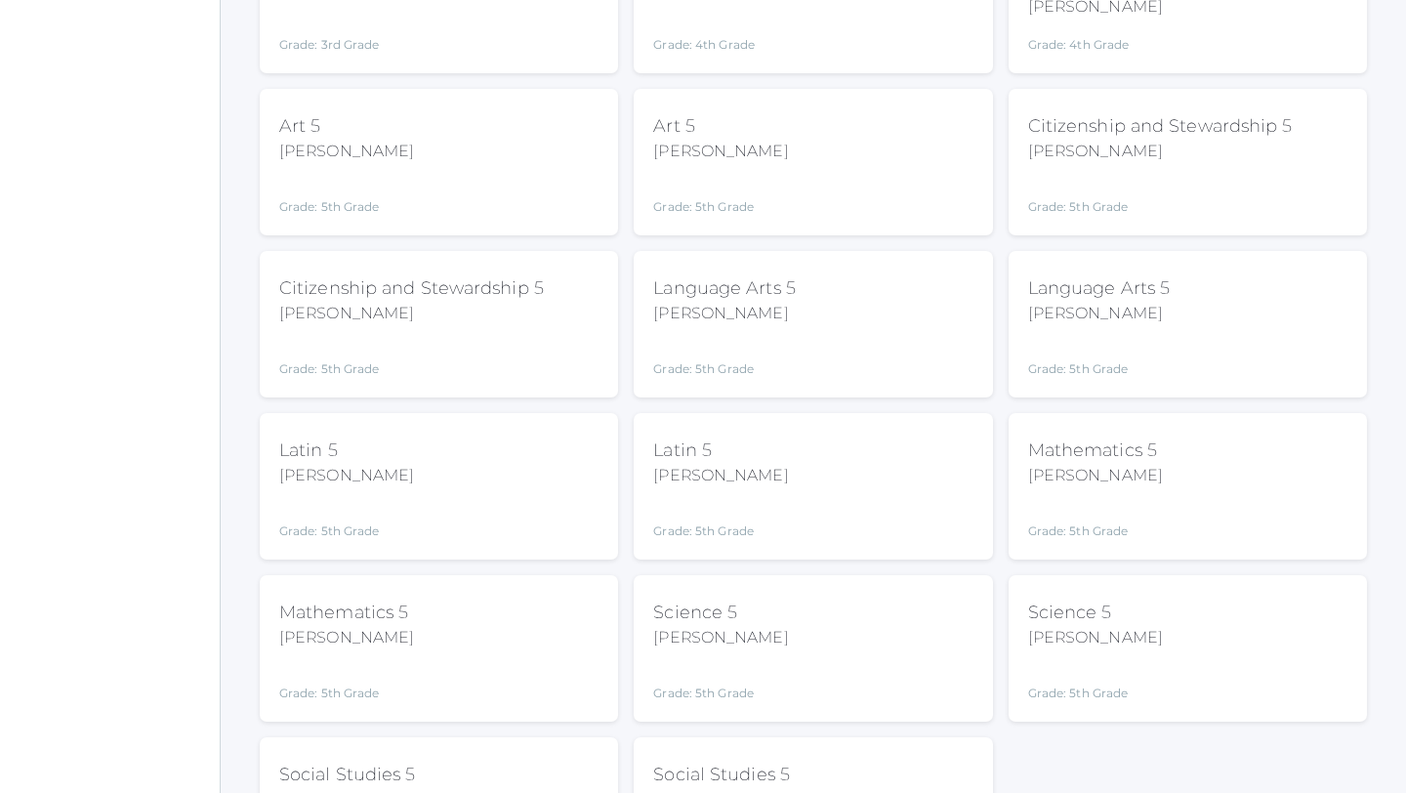
scroll to position [863, 0]
click at [1087, 333] on div "Grade: 5th Grade" at bounding box center [1099, 352] width 143 height 45
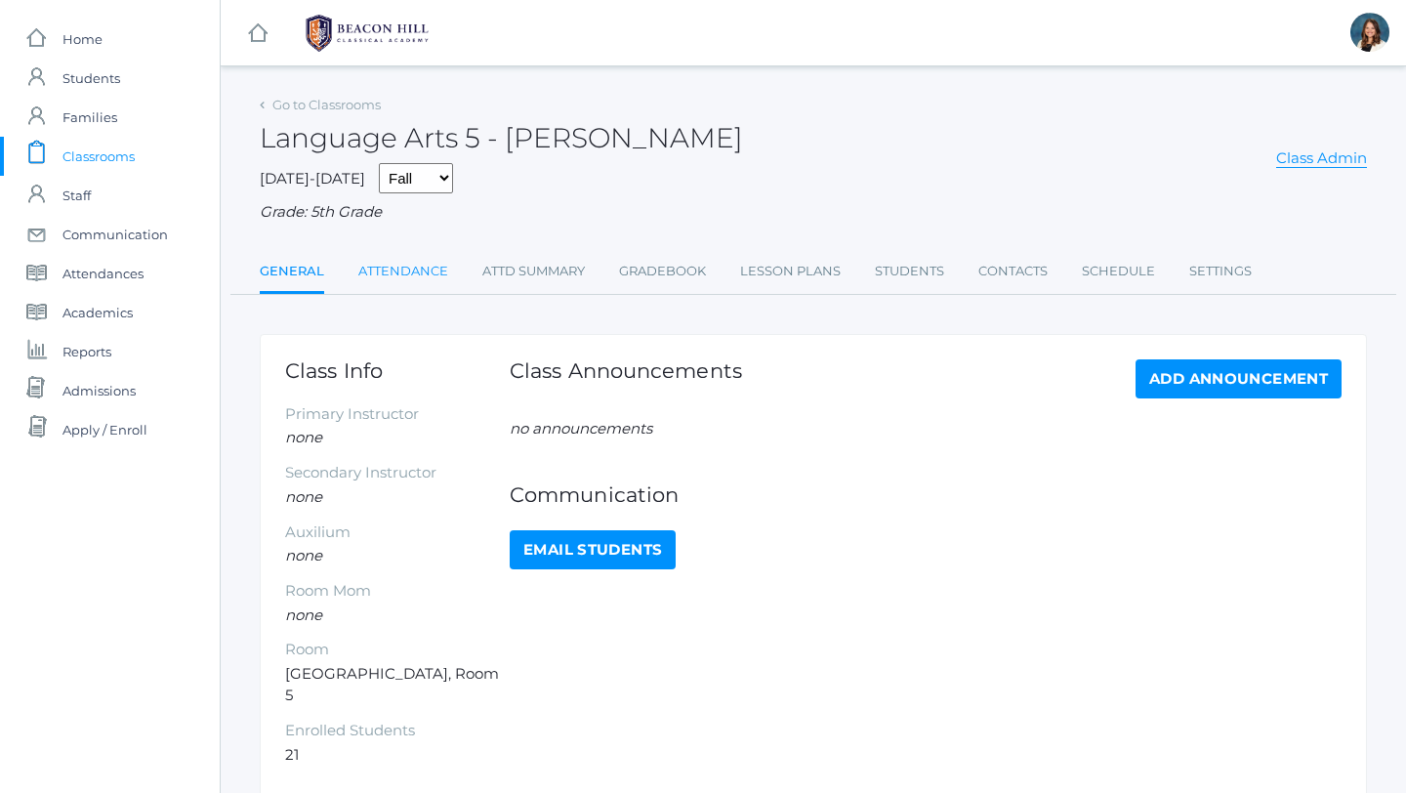
click at [412, 267] on link "Attendance" at bounding box center [403, 271] width 90 height 39
